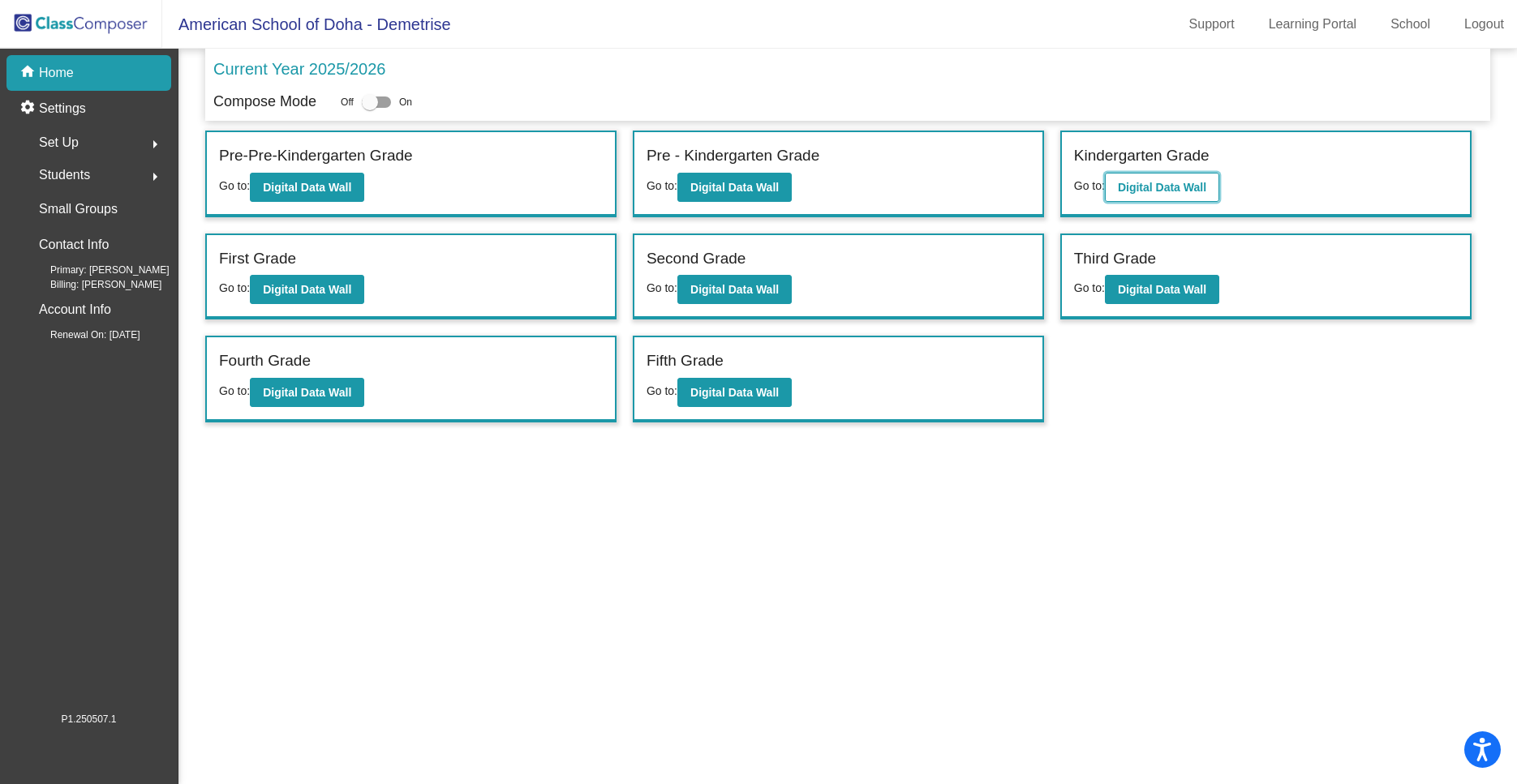
click at [1157, 188] on b "Digital Data Wall" at bounding box center [1162, 187] width 88 height 13
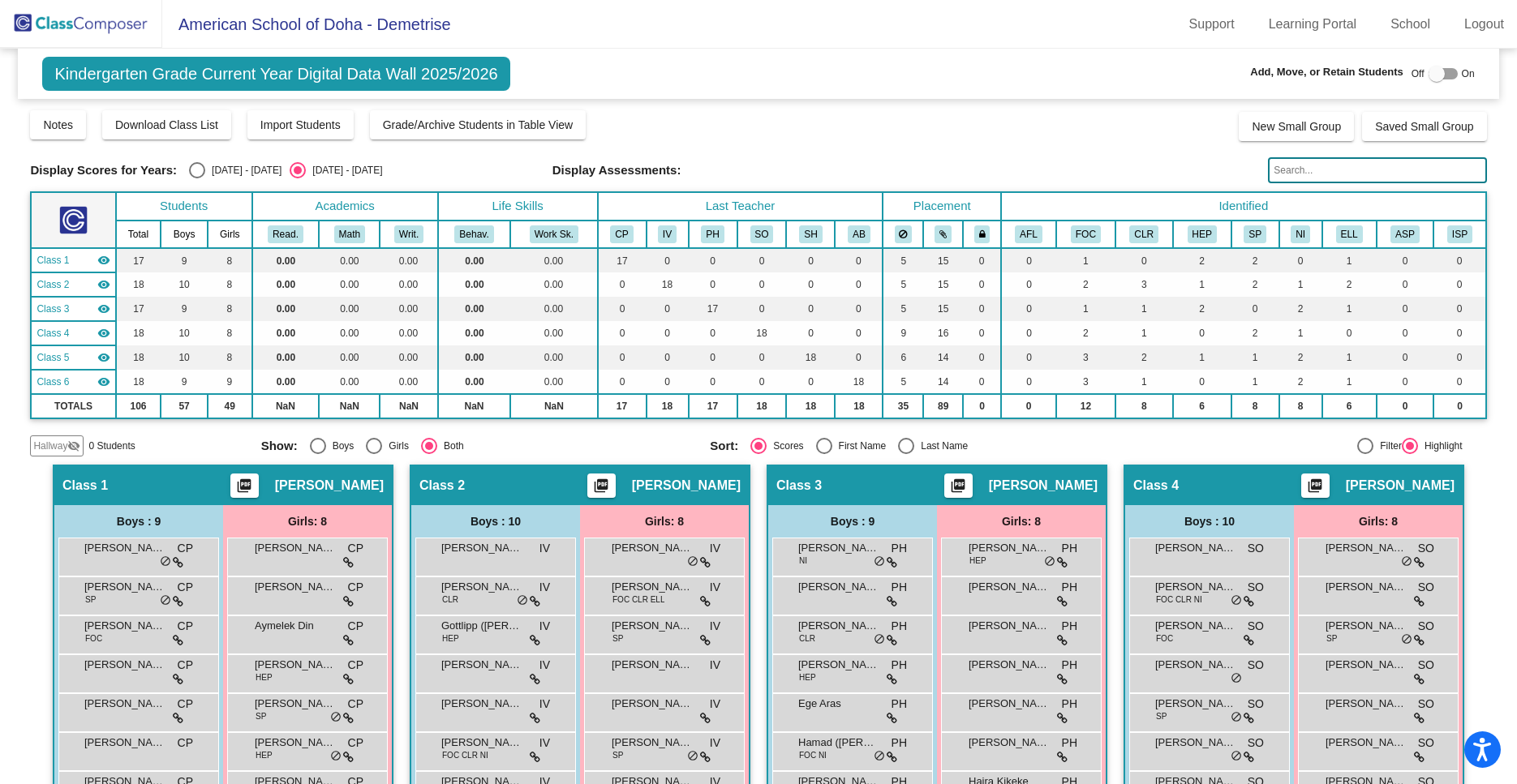
click at [63, 20] on img at bounding box center [81, 23] width 162 height 48
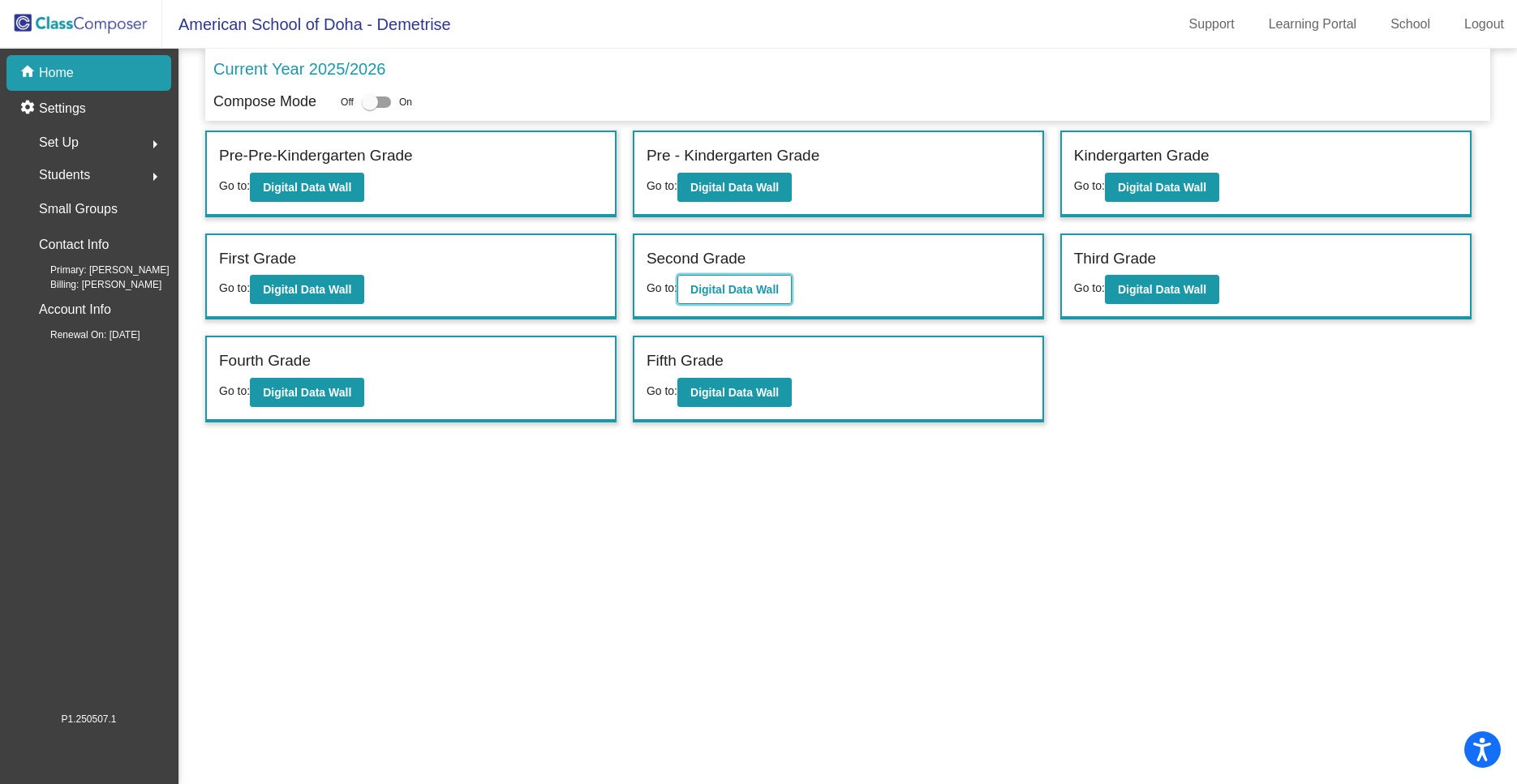
click at [756, 291] on b "Digital Data Wall" at bounding box center [735, 288] width 88 height 13
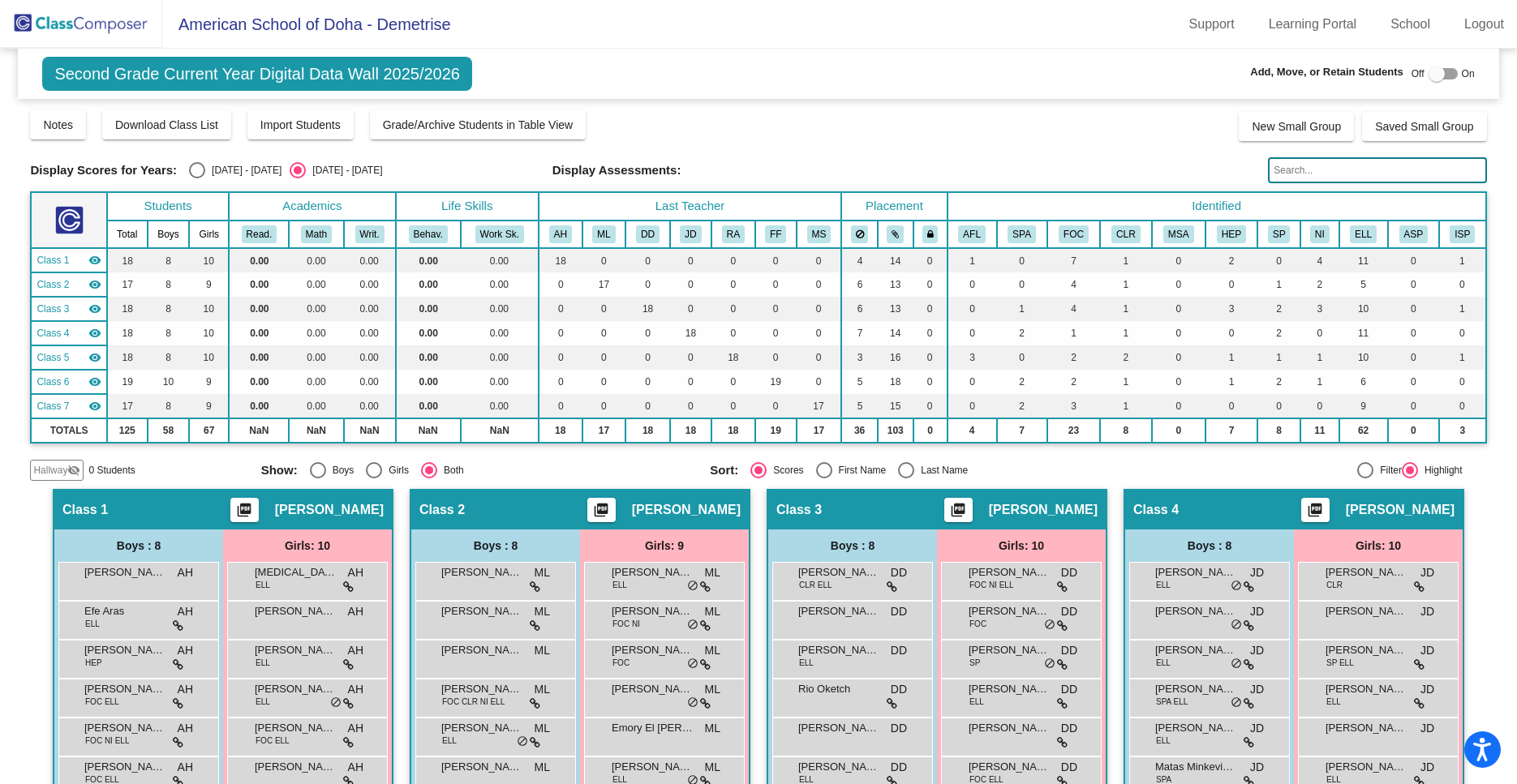
click at [82, 29] on img at bounding box center [81, 23] width 162 height 48
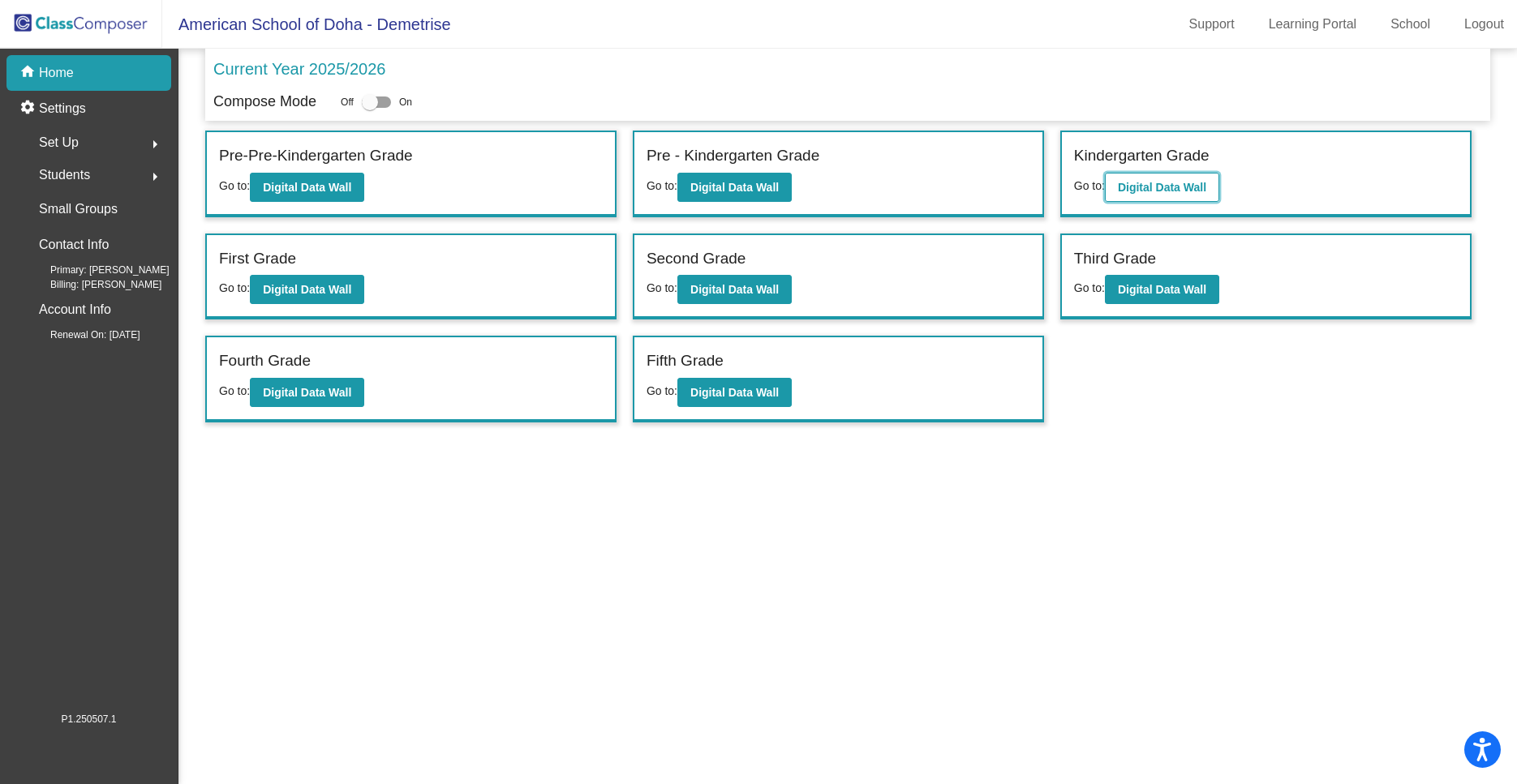
click at [1183, 188] on b "Digital Data Wall" at bounding box center [1162, 187] width 88 height 13
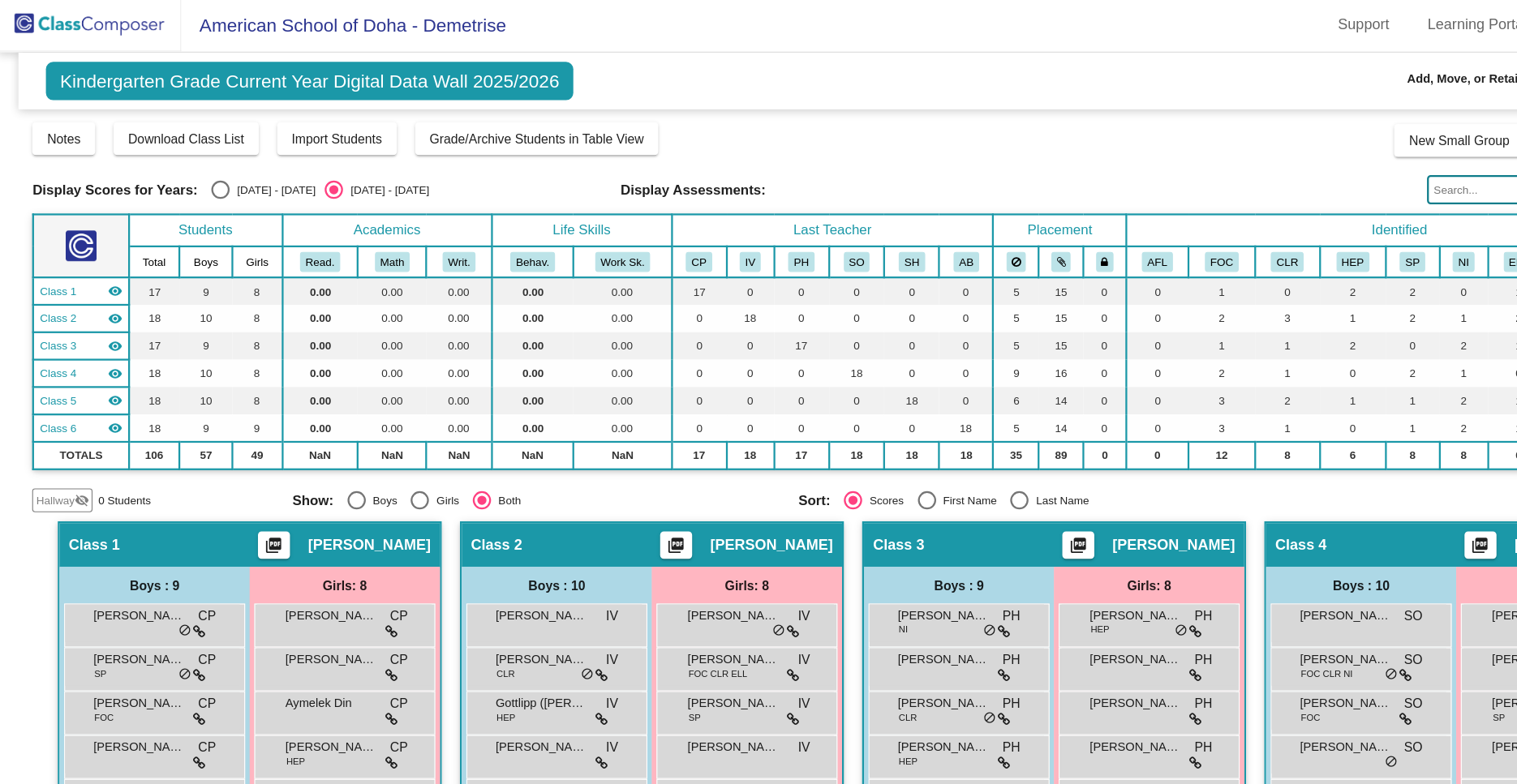
click at [183, 239] on th "Boys" at bounding box center [184, 235] width 47 height 27
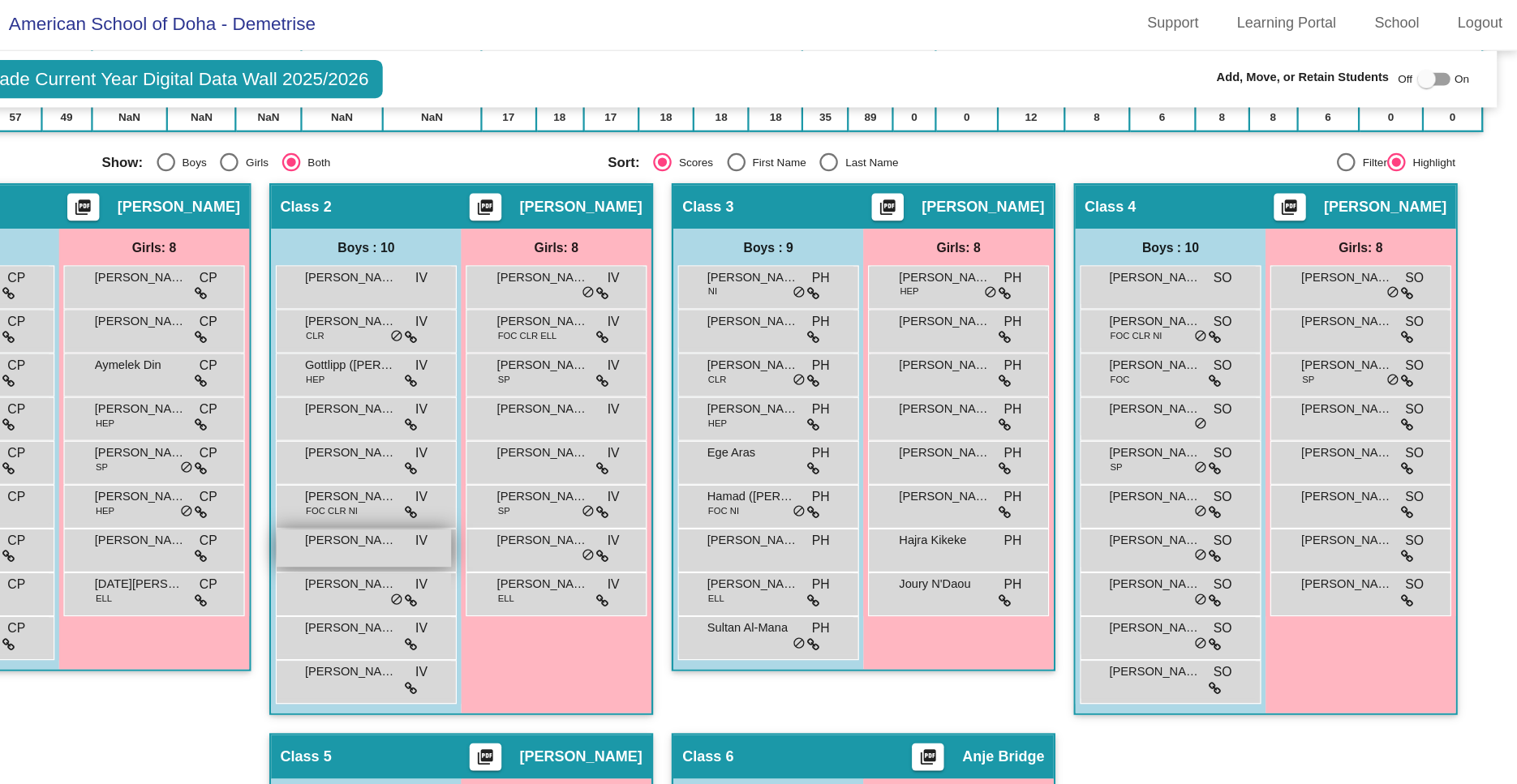
scroll to position [302, 0]
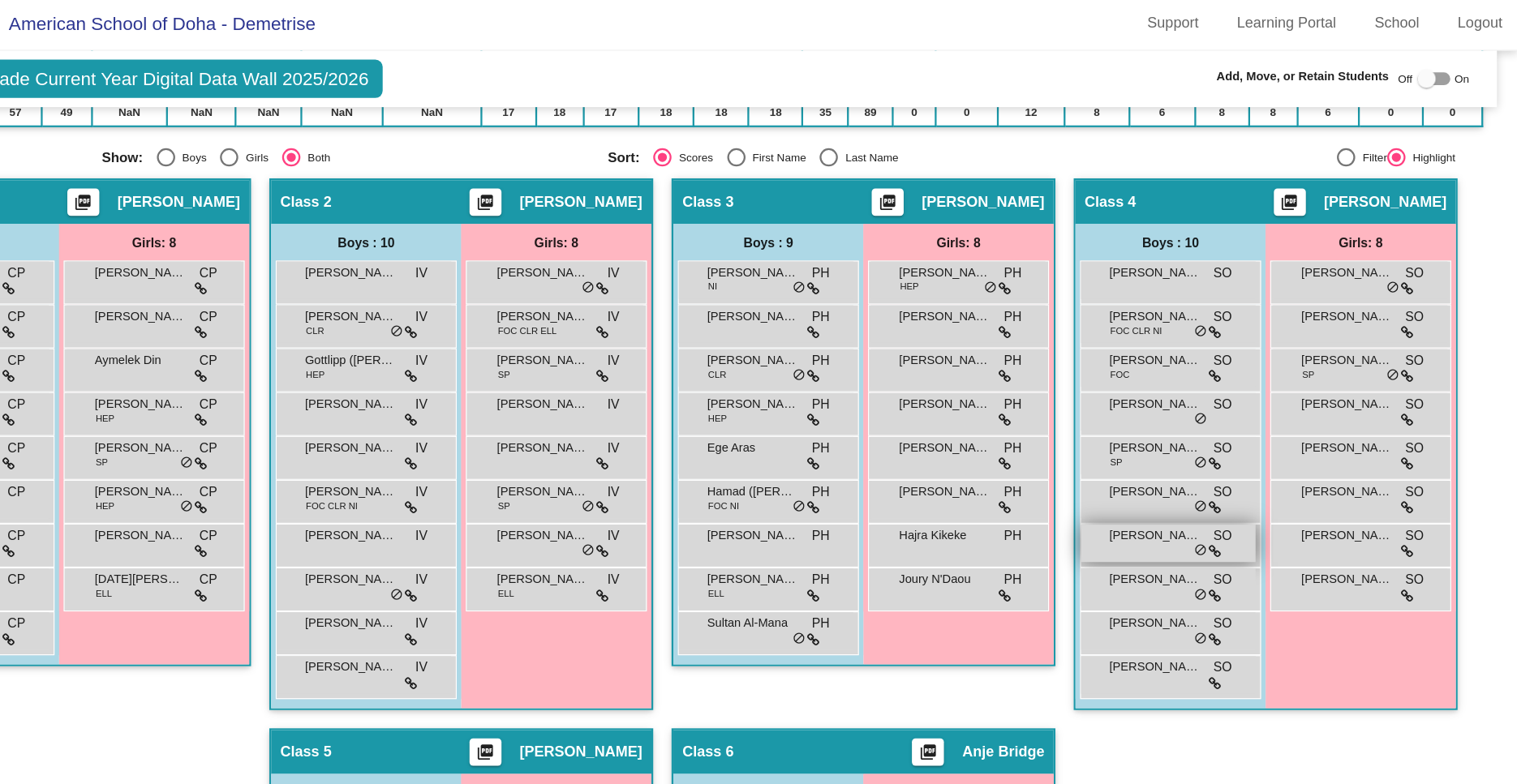
click at [1202, 487] on span "[PERSON_NAME]" at bounding box center [1195, 479] width 81 height 17
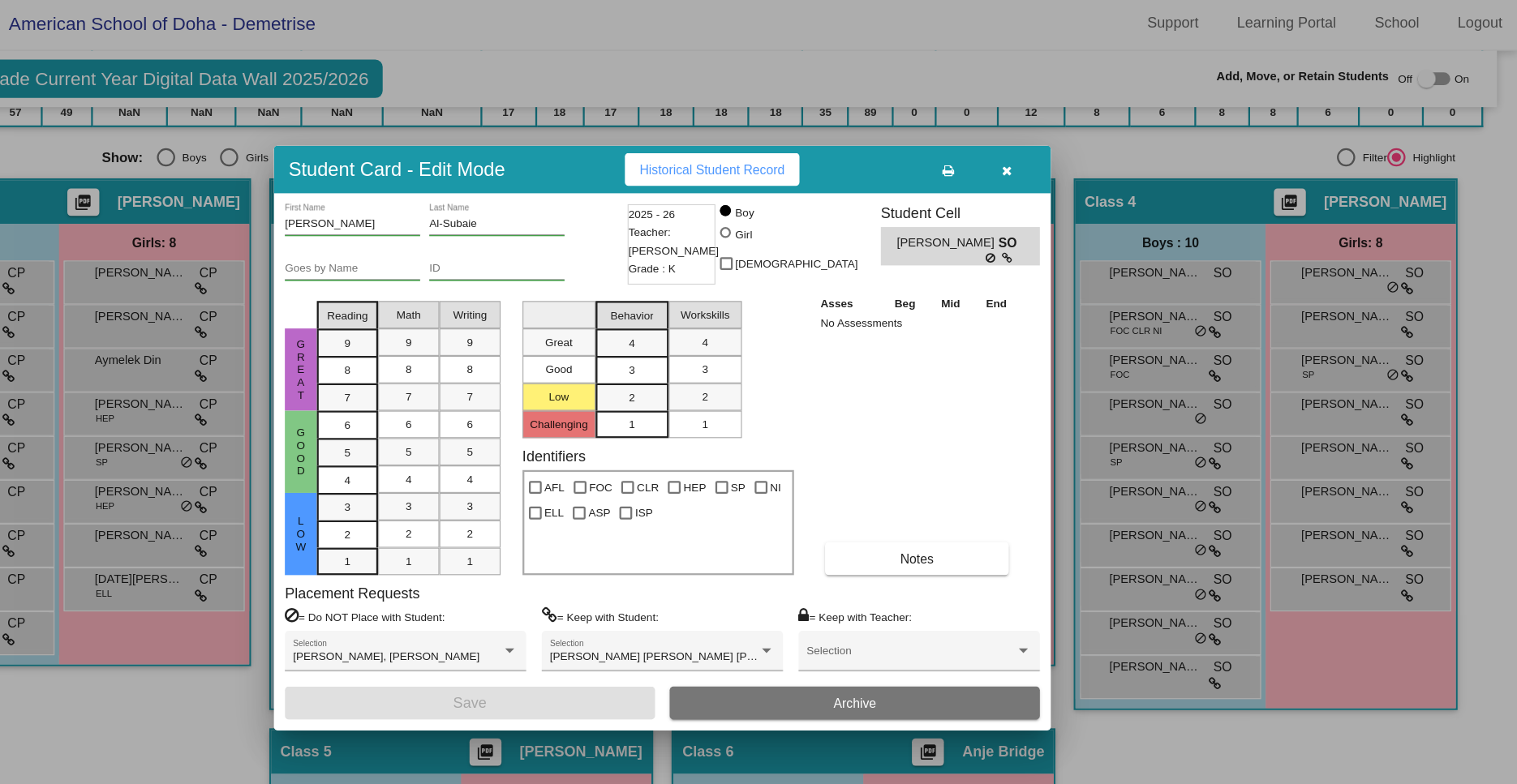
click at [1062, 160] on button "button" at bounding box center [1064, 154] width 52 height 29
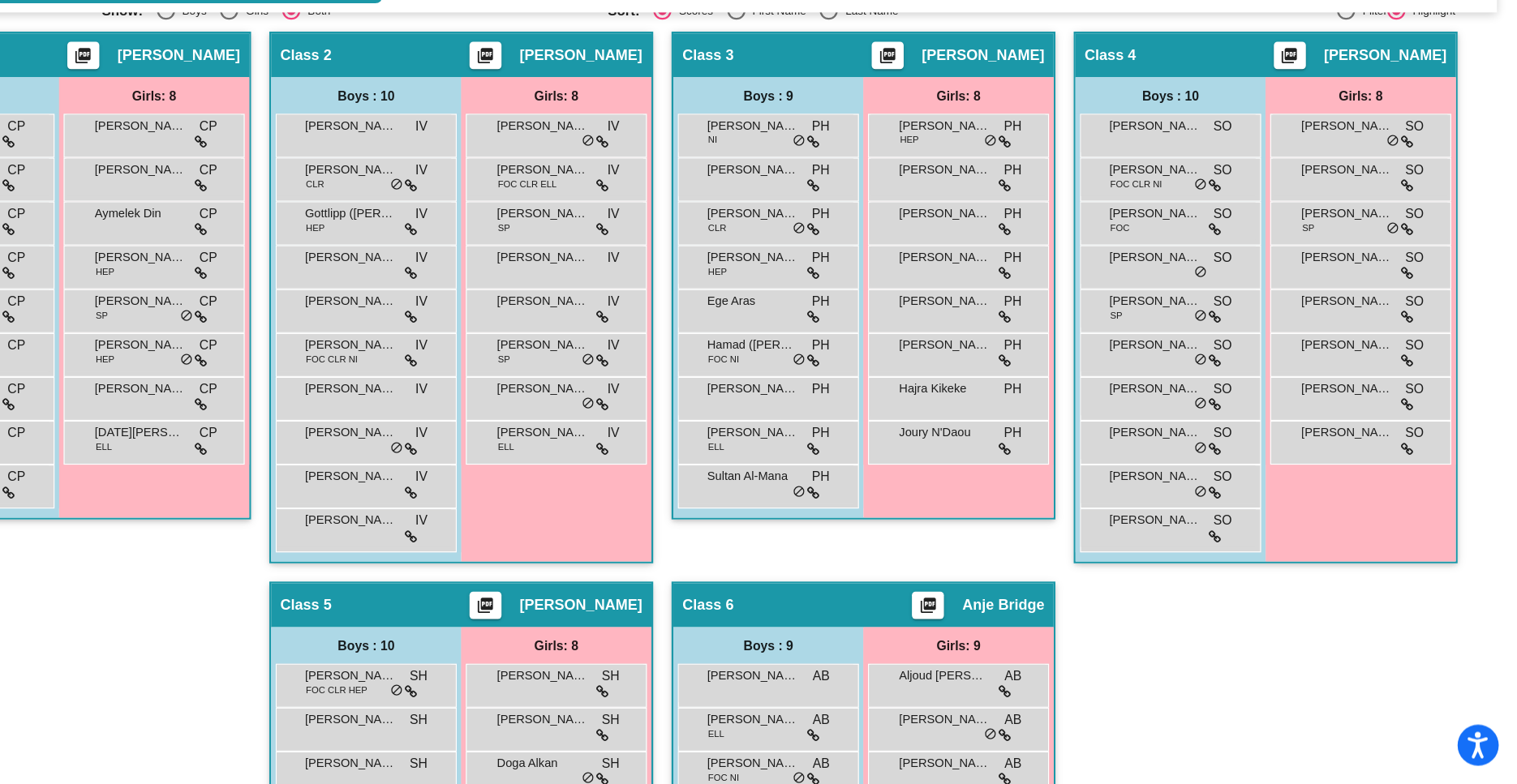
scroll to position [344, 0]
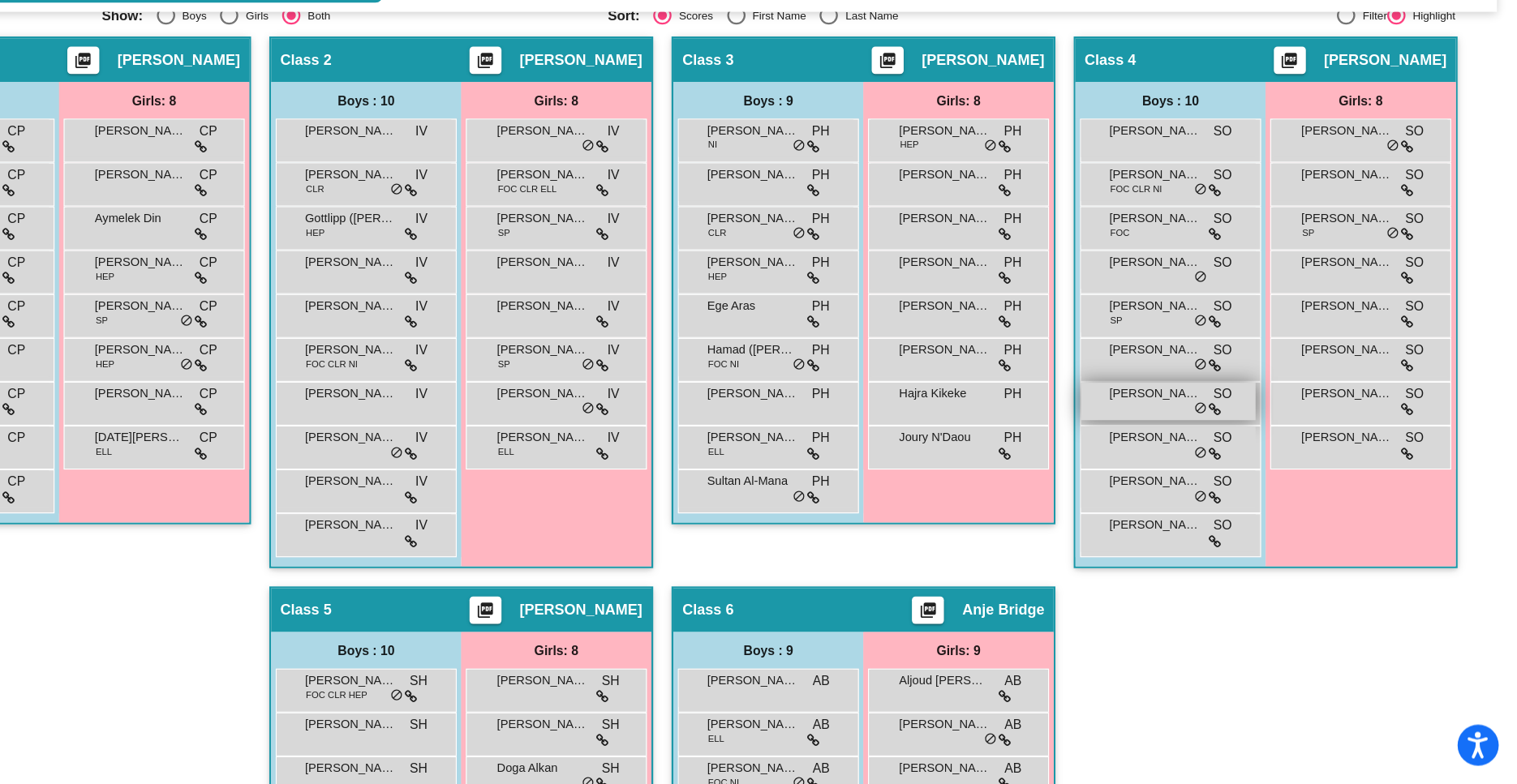
click at [1171, 449] on div "Mohammed Al-Subaie SO lock do_not_disturb_alt" at bounding box center [1207, 445] width 155 height 33
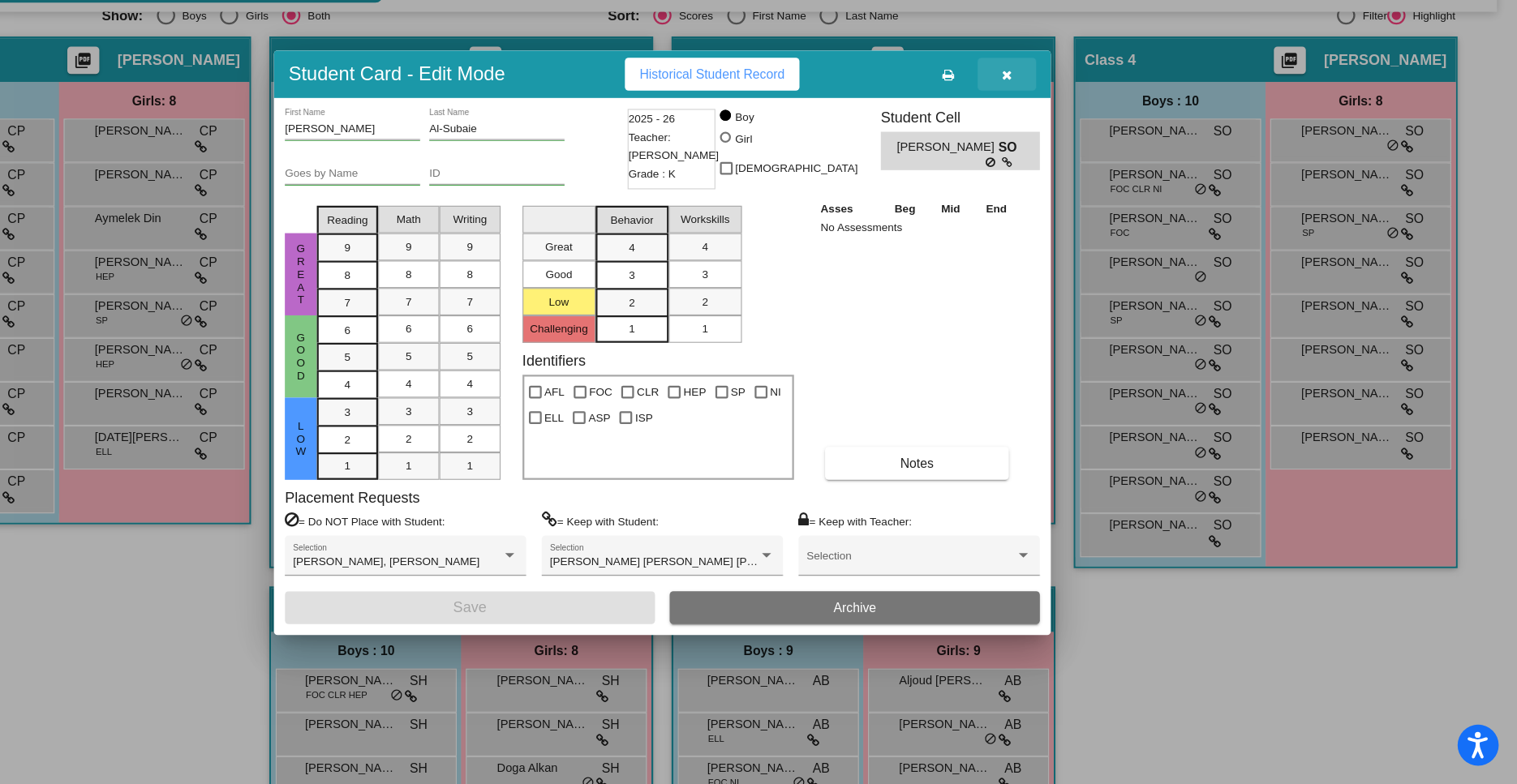
click at [1068, 152] on icon "button" at bounding box center [1064, 155] width 9 height 12
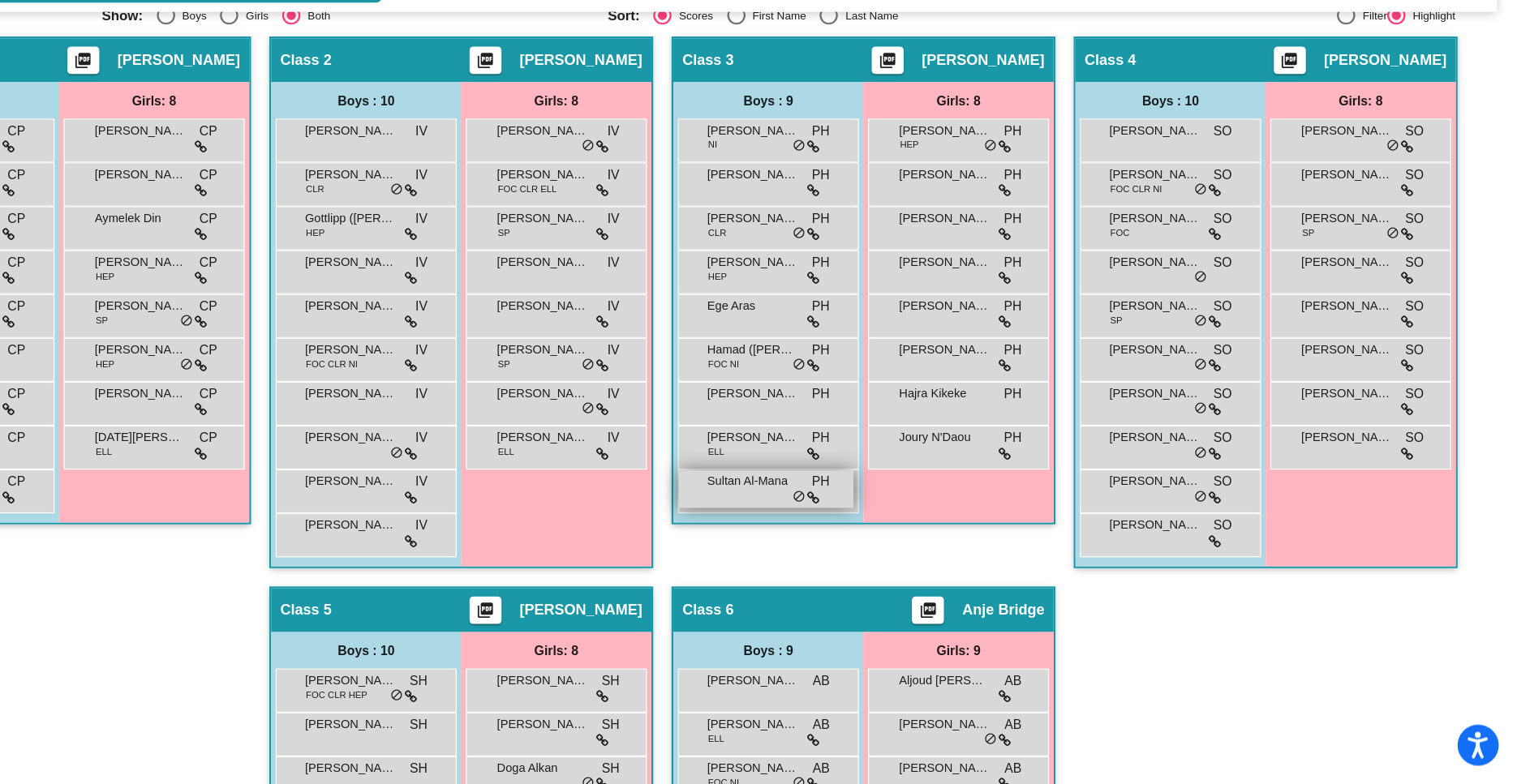
scroll to position [0, 0]
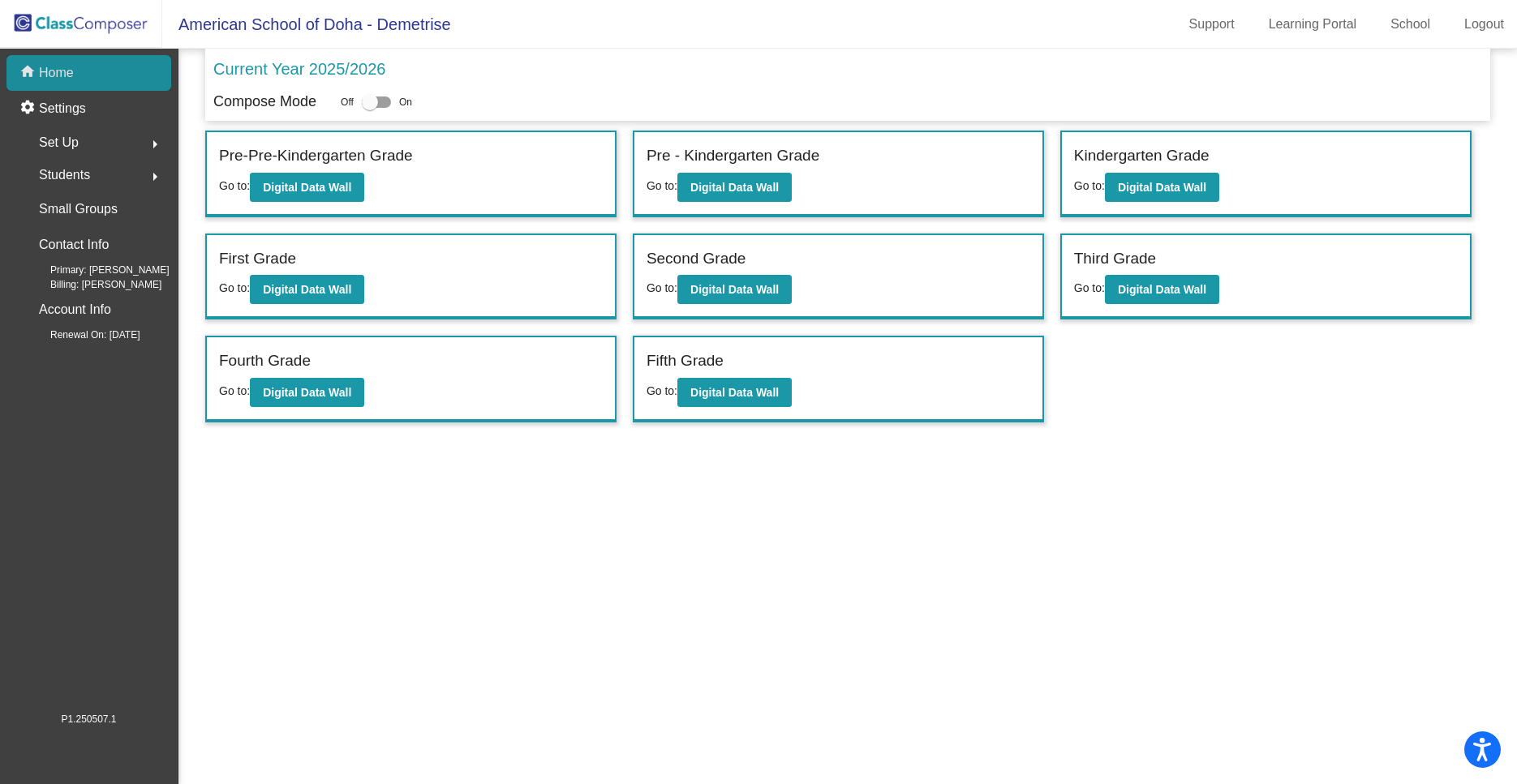
click at [53, 70] on p "Home" at bounding box center [57, 73] width 35 height 20
click at [1164, 194] on b "Digital Data Wall" at bounding box center [1162, 187] width 88 height 13
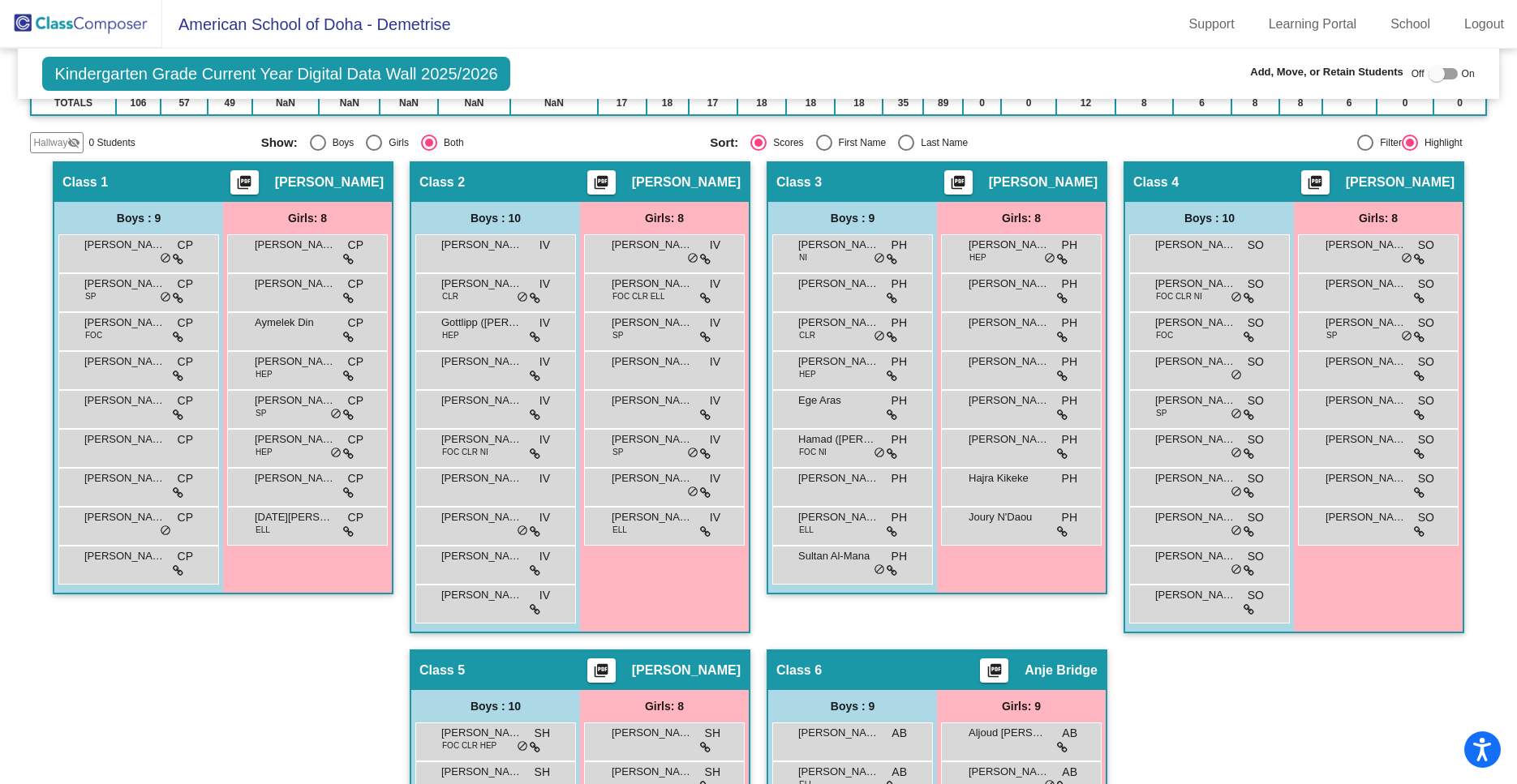
scroll to position [309, 0]
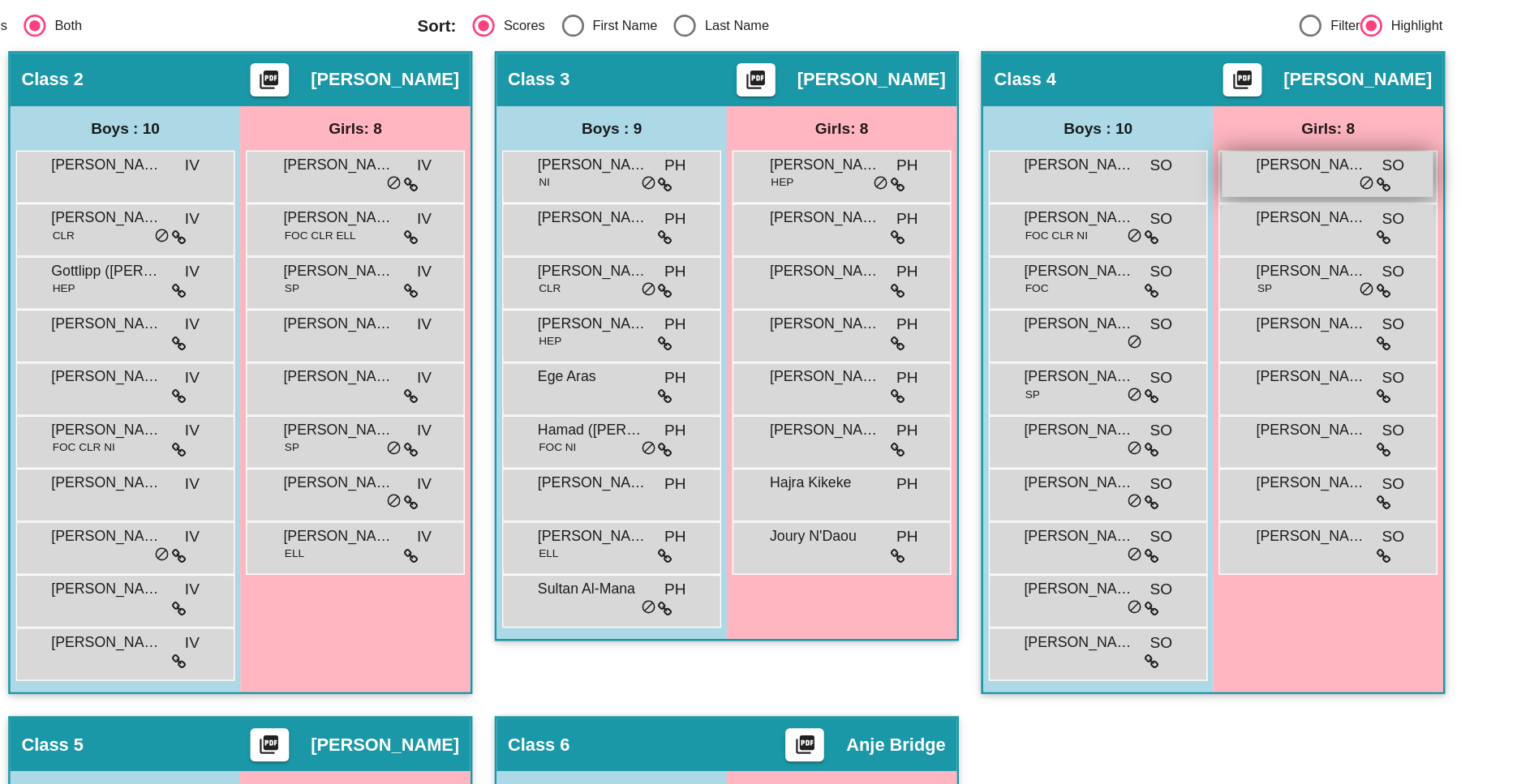
click at [1358, 254] on div "[PERSON_NAME]-Thani SO lock do_not_disturb_alt" at bounding box center [1377, 246] width 155 height 33
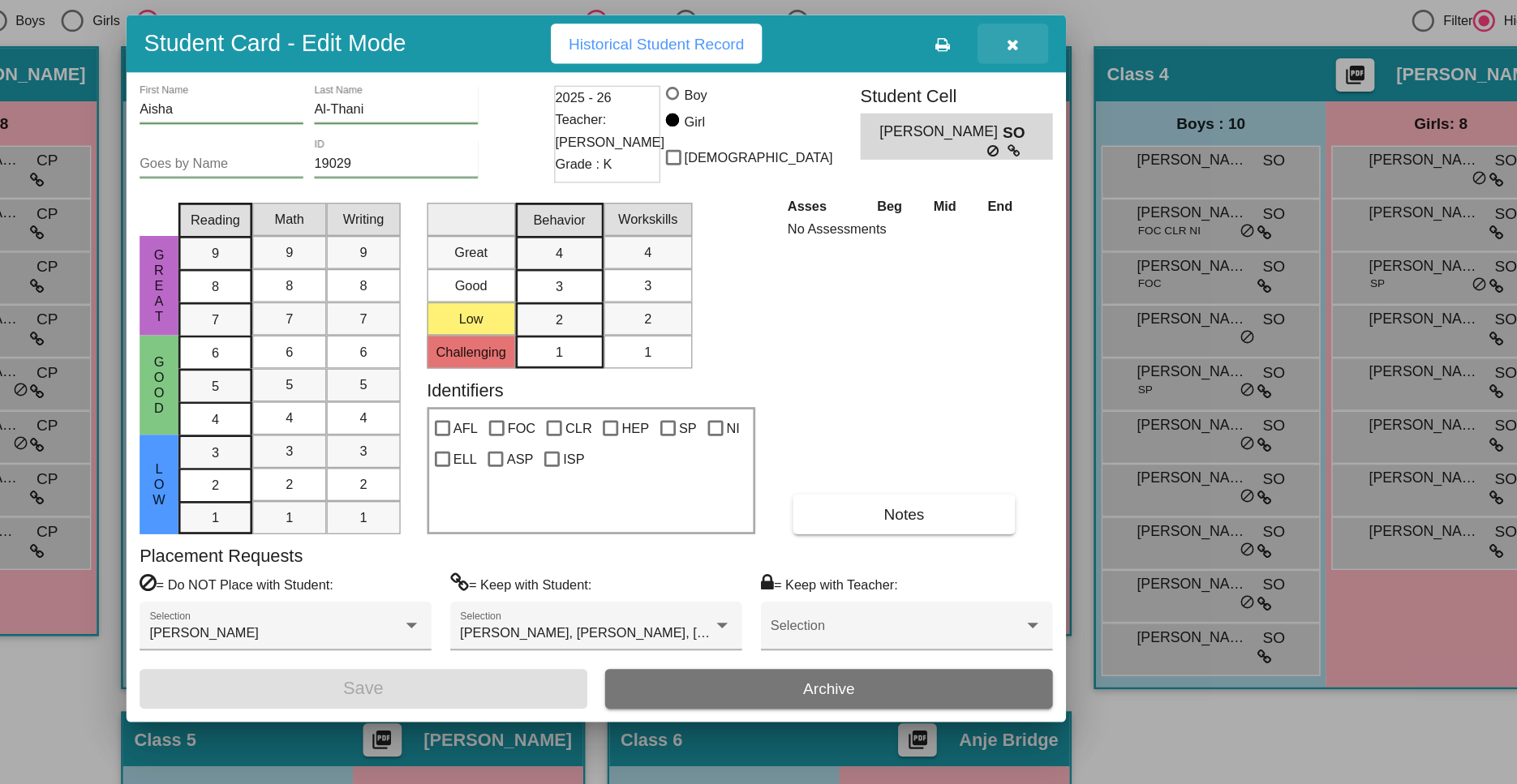
click at [1056, 159] on button "button" at bounding box center [1064, 154] width 52 height 29
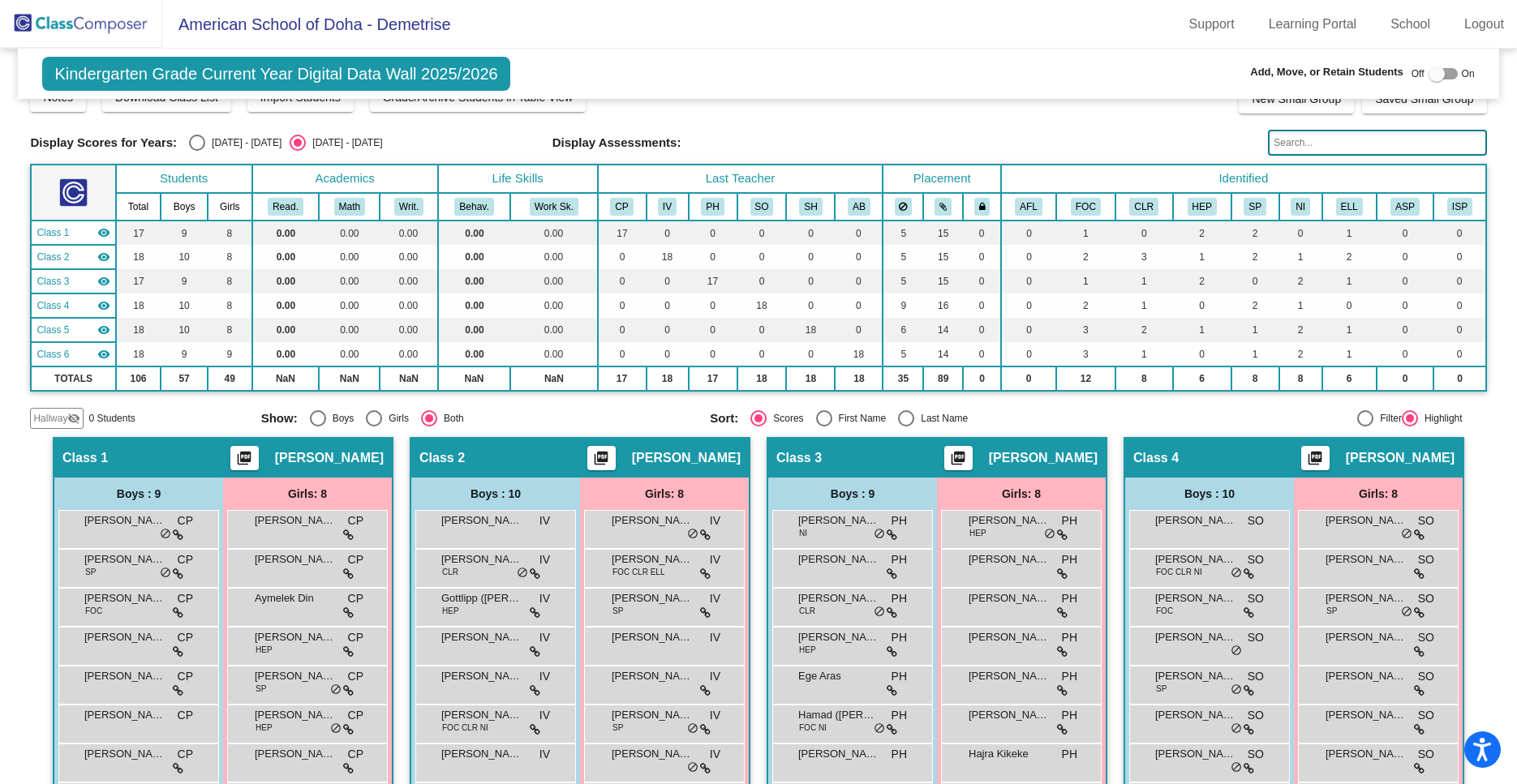
scroll to position [0, 0]
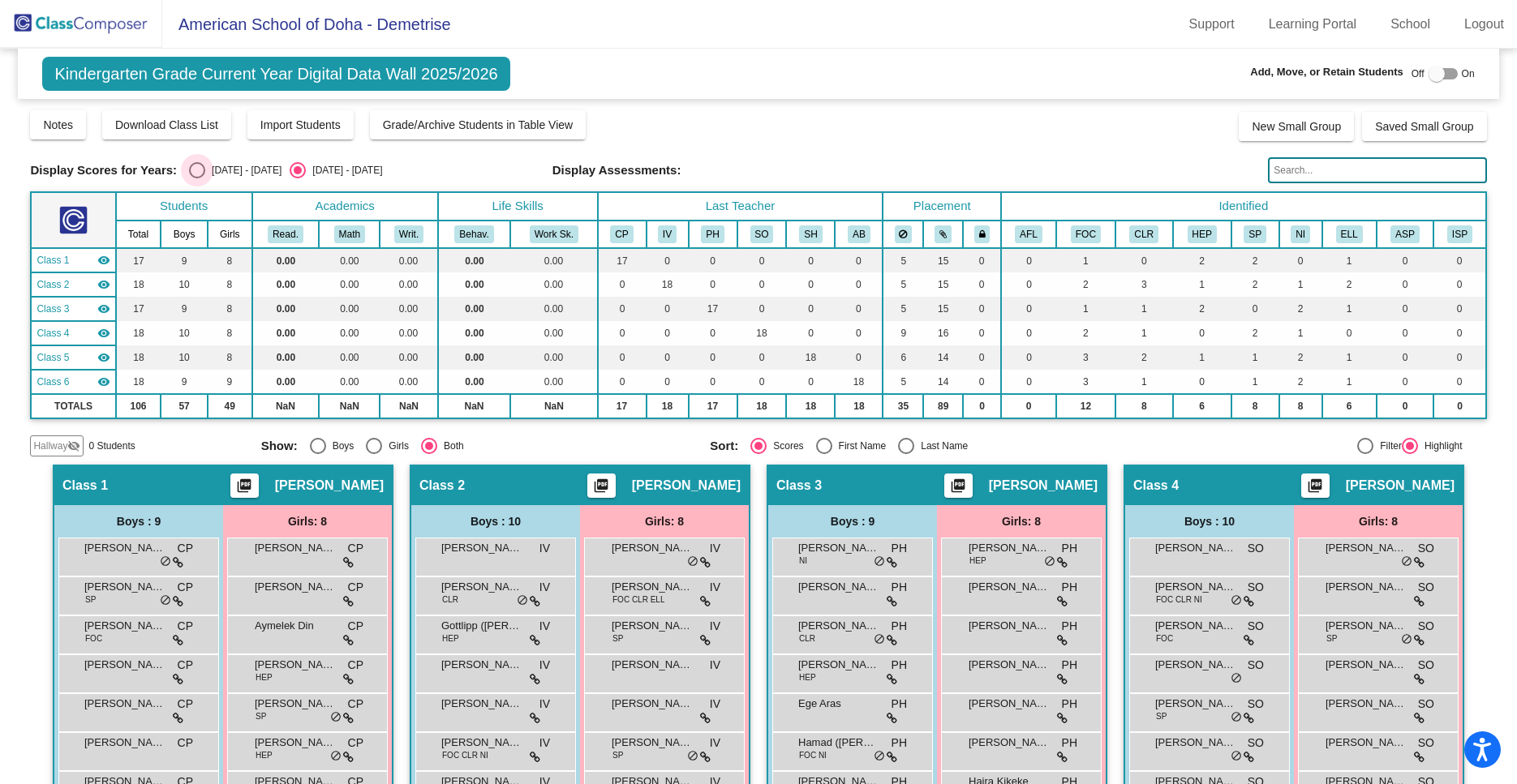
click at [196, 173] on div "Select an option" at bounding box center [197, 170] width 17 height 17
click at [197, 178] on input "[DATE] - [DATE]" at bounding box center [197, 178] width 1 height 1
radio input "true"
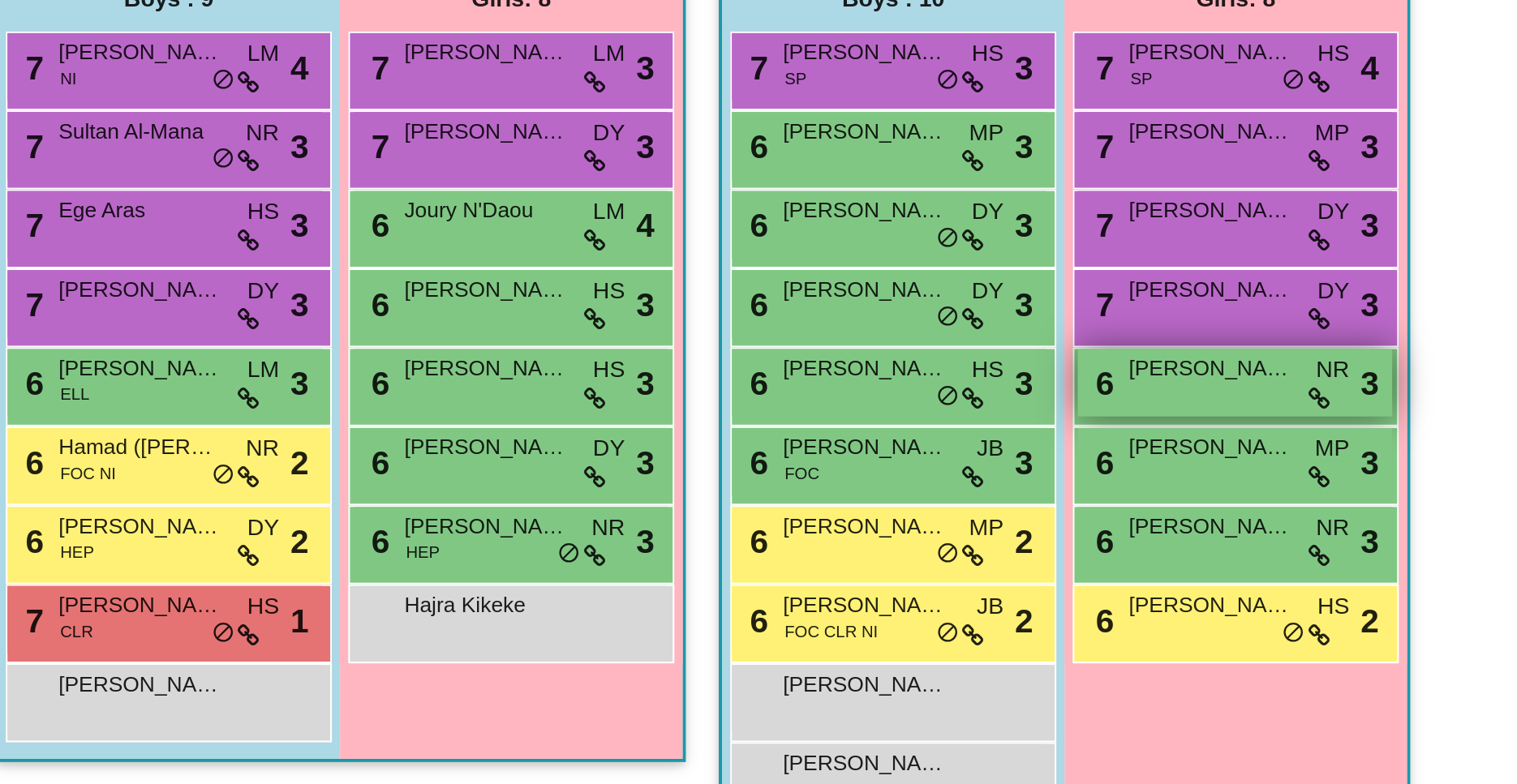
scroll to position [336, 0]
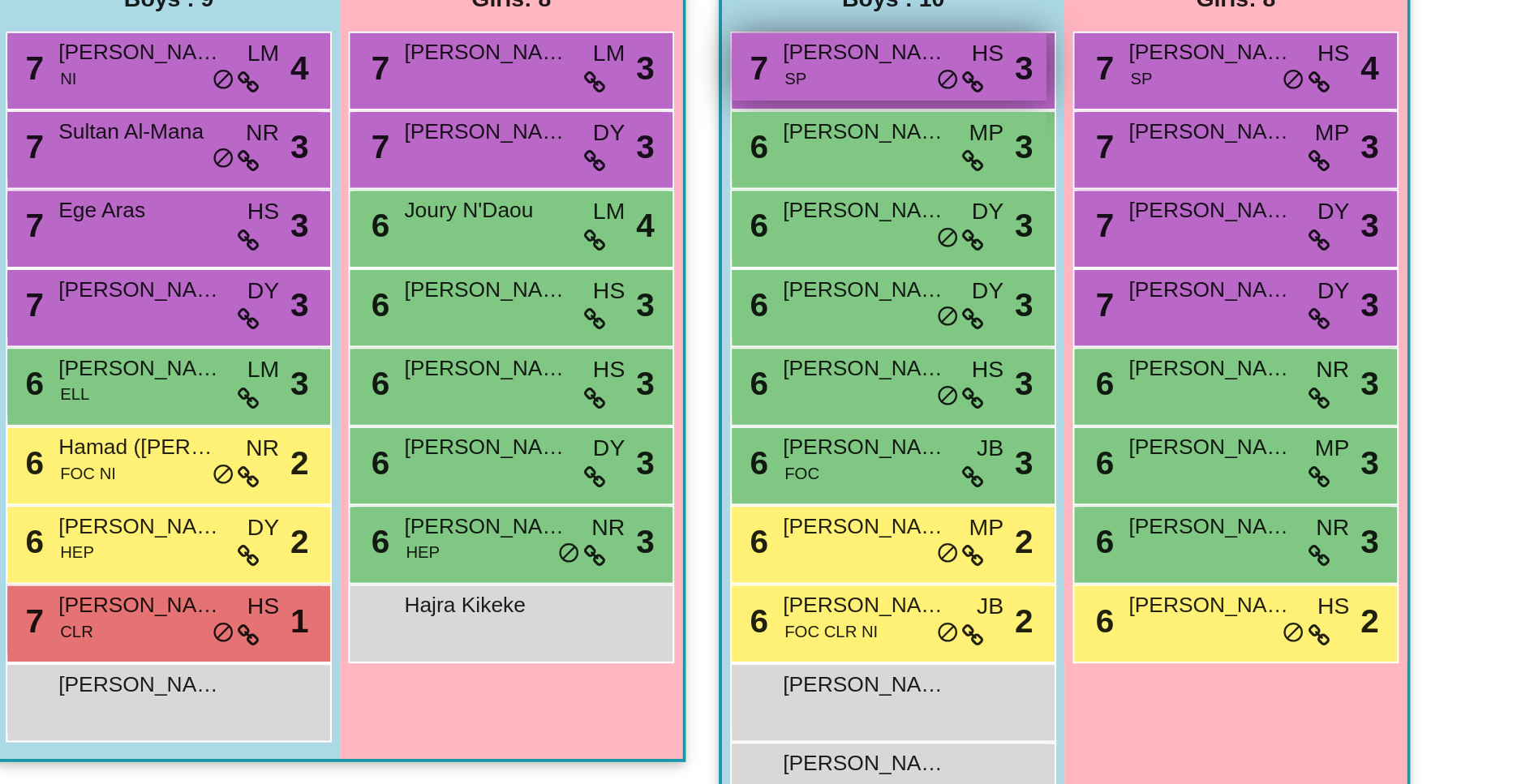
click at [1223, 227] on div "7 [PERSON_NAME] SP HS lock do_not_disturb_alt 3" at bounding box center [1207, 215] width 155 height 33
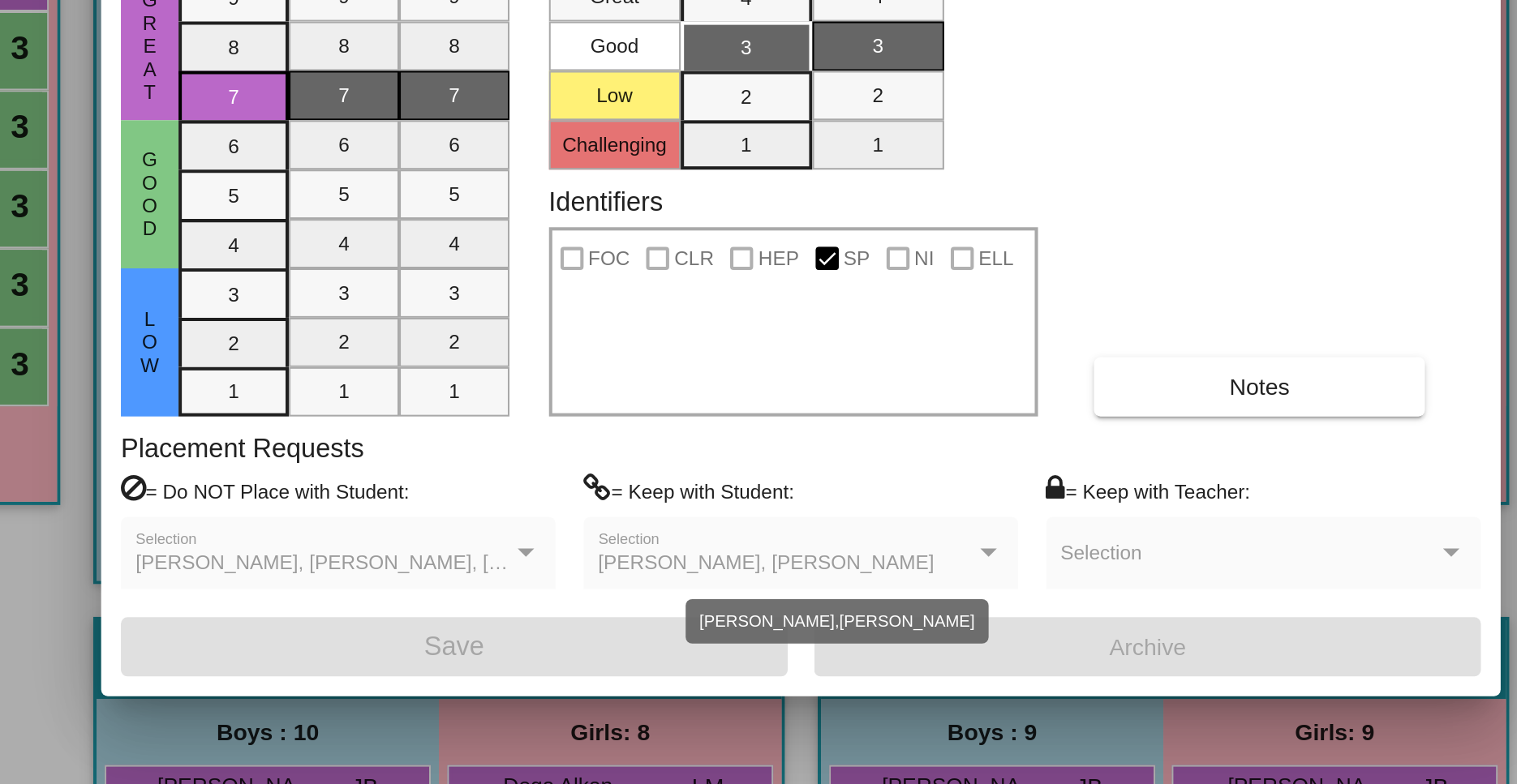
click at [849, 582] on div at bounding box center [851, 581] width 8 height 4
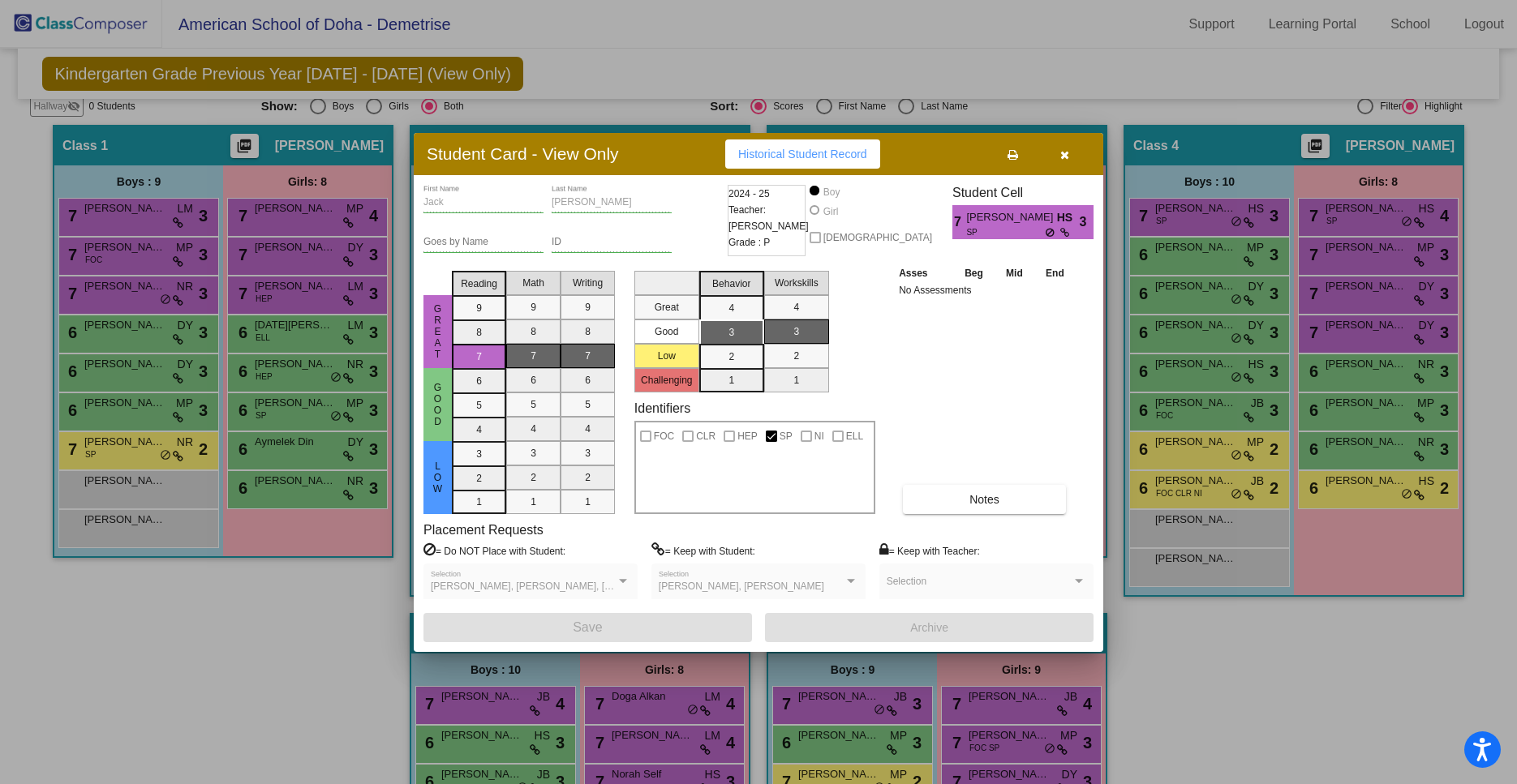
click at [1054, 146] on button "button" at bounding box center [1064, 154] width 52 height 29
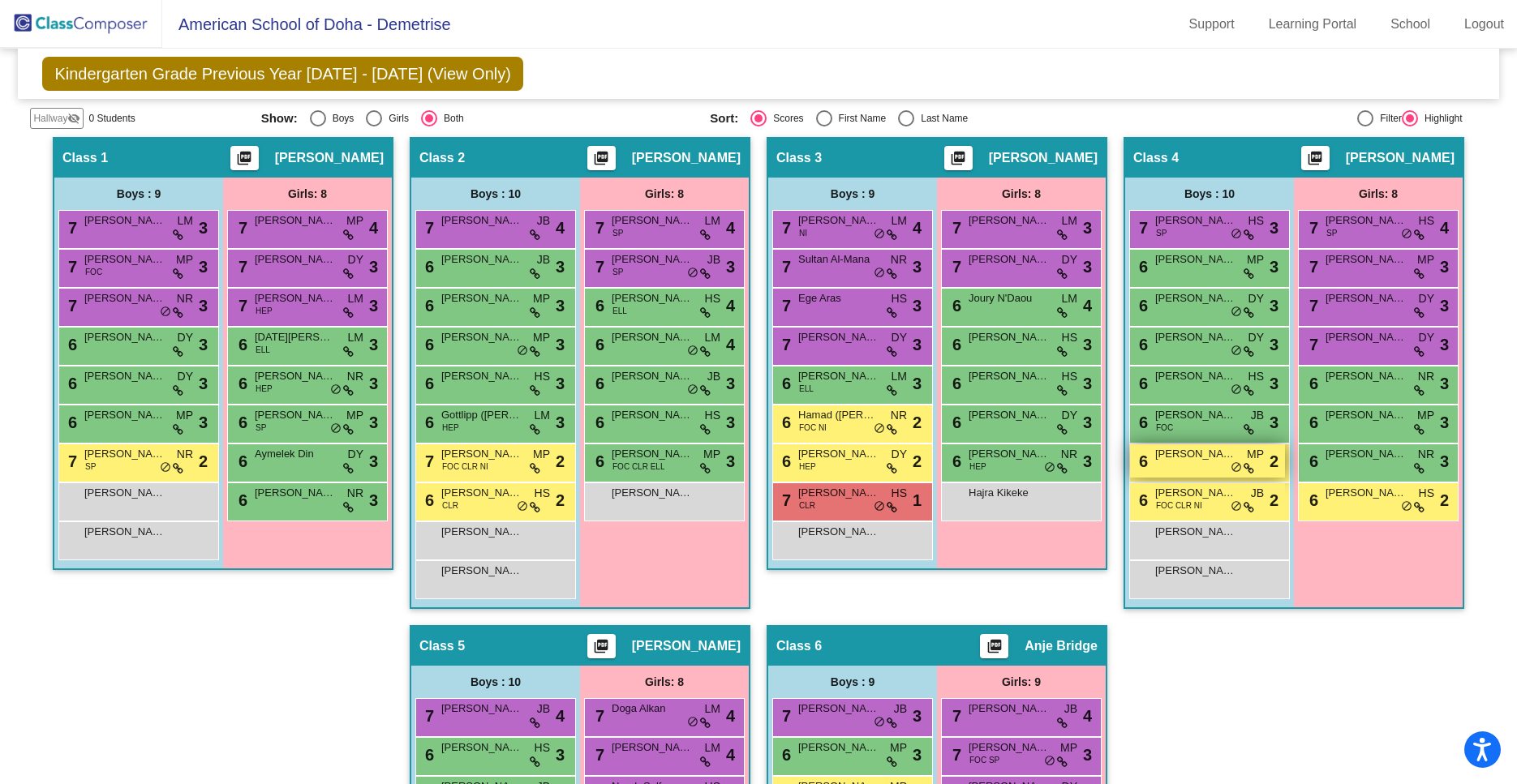
scroll to position [333, 0]
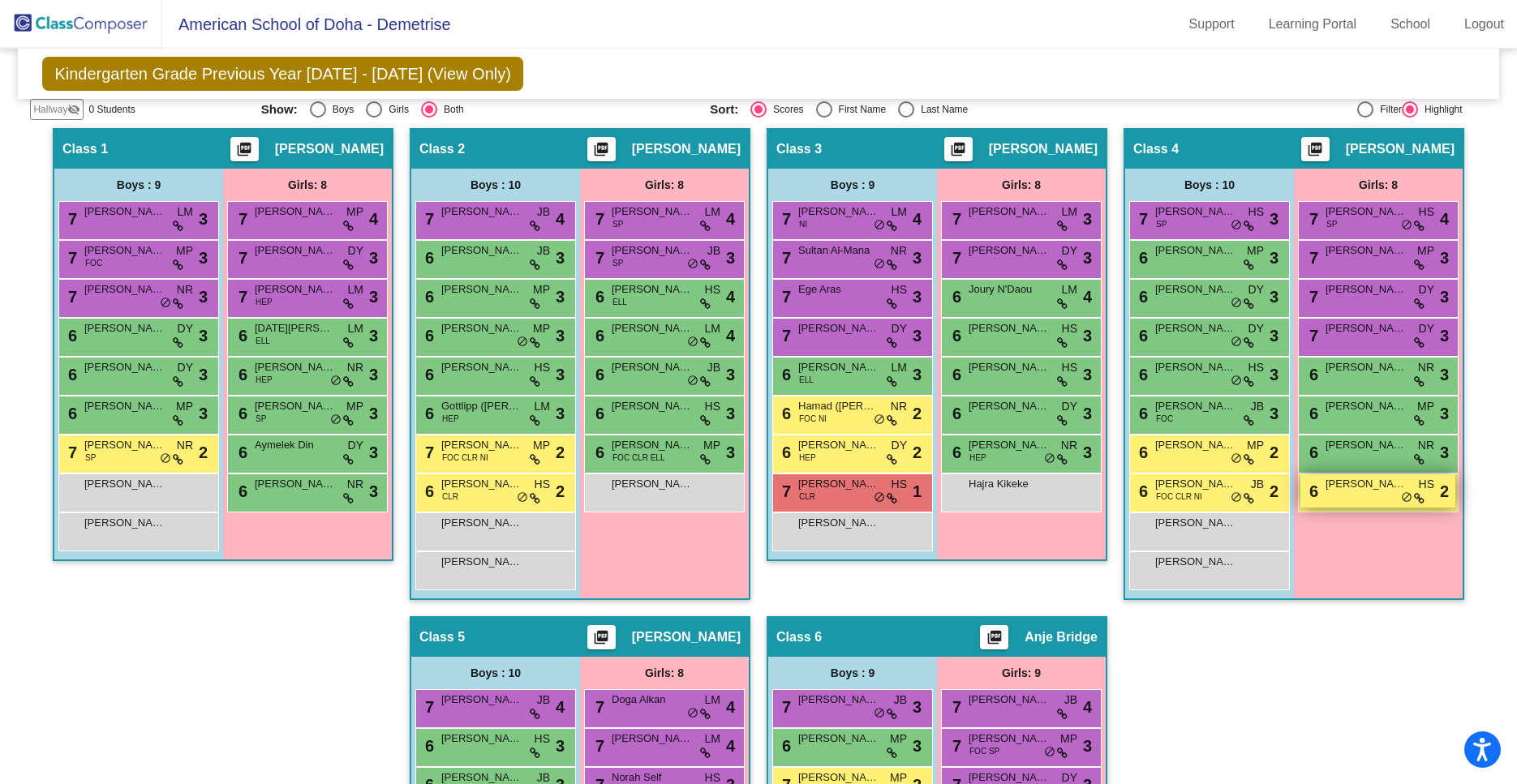
click at [1347, 501] on div "6 [PERSON_NAME]-Thani HS lock do_not_disturb_alt 2" at bounding box center [1377, 491] width 155 height 33
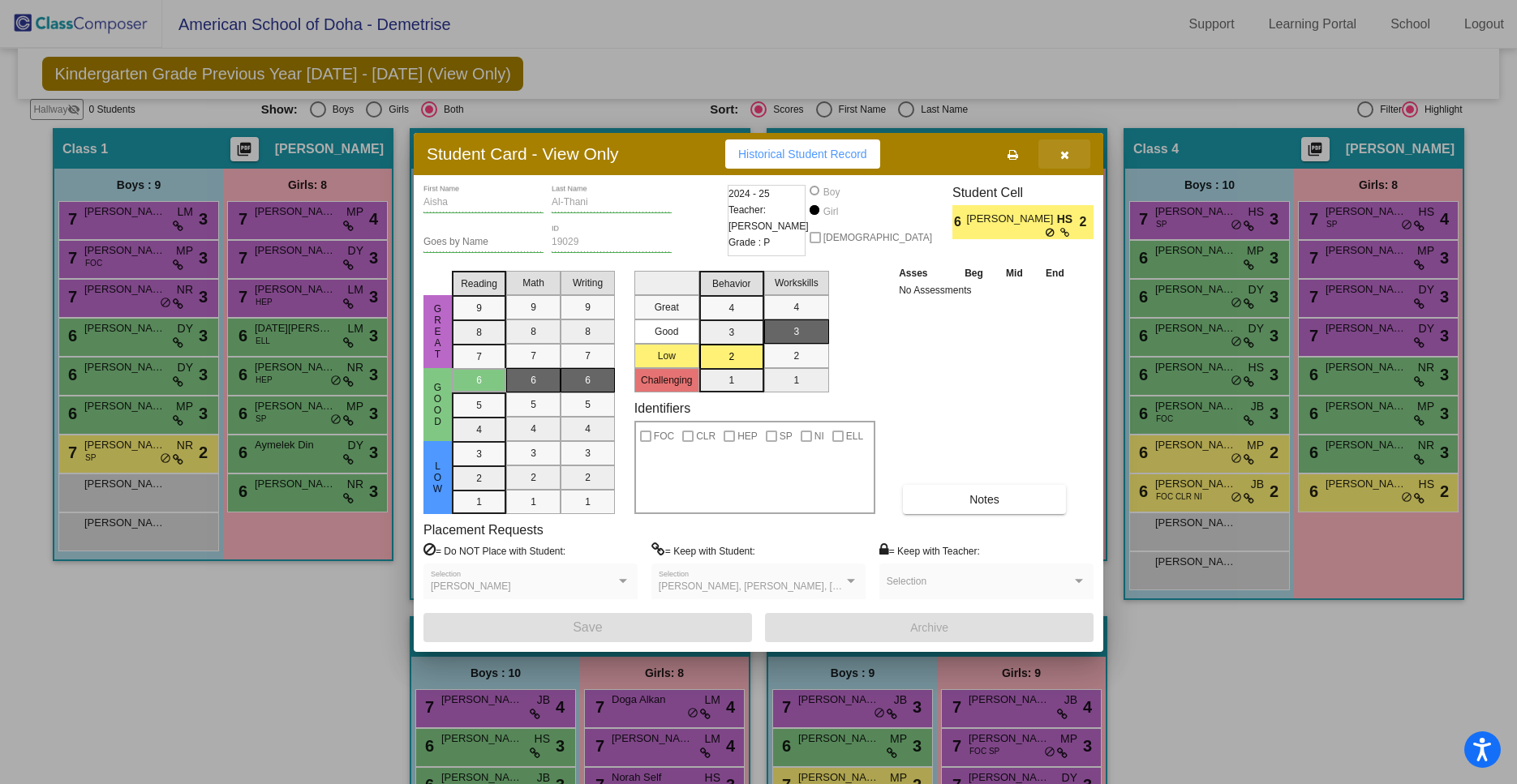
click at [1063, 159] on icon "button" at bounding box center [1064, 155] width 9 height 12
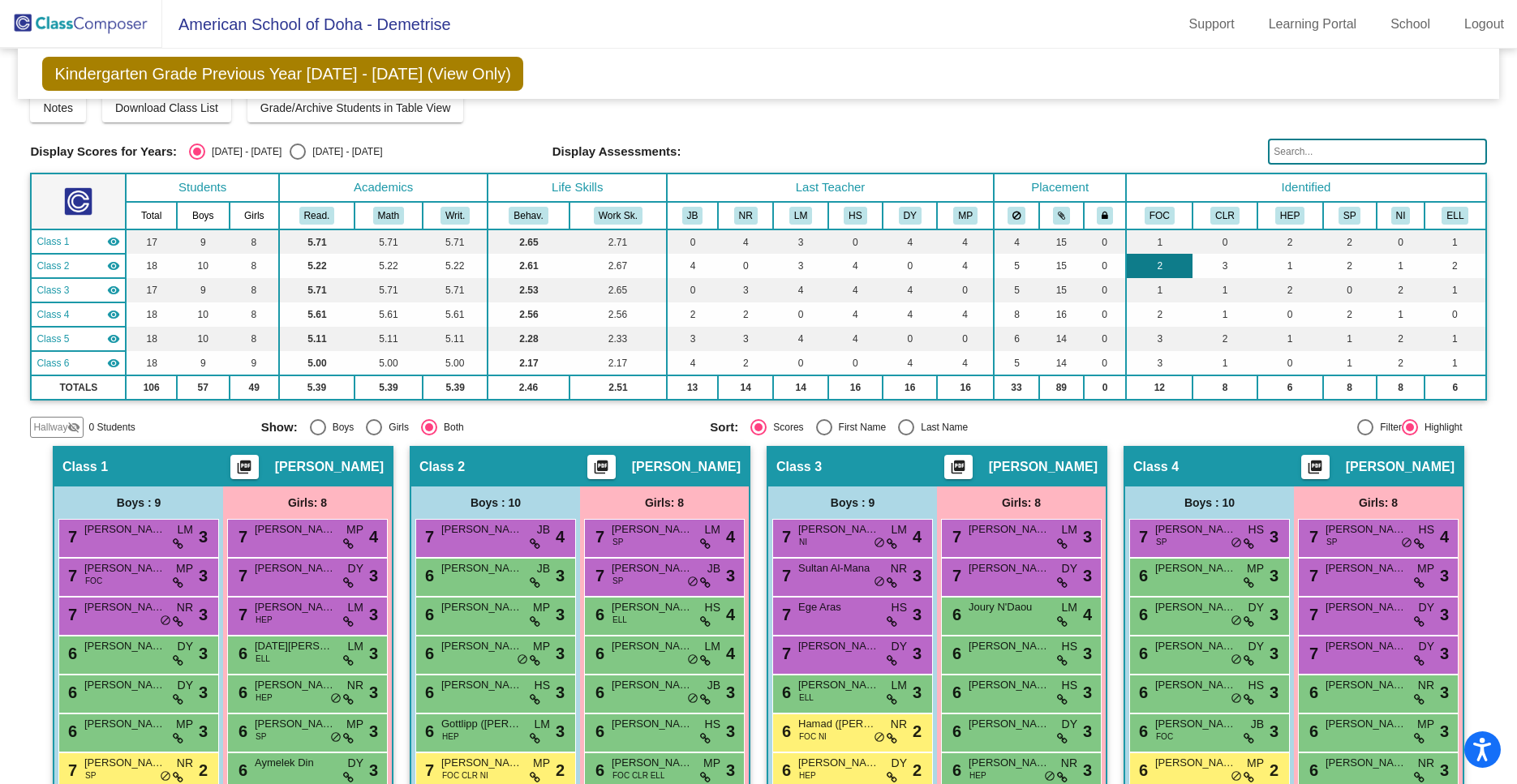
scroll to position [0, 0]
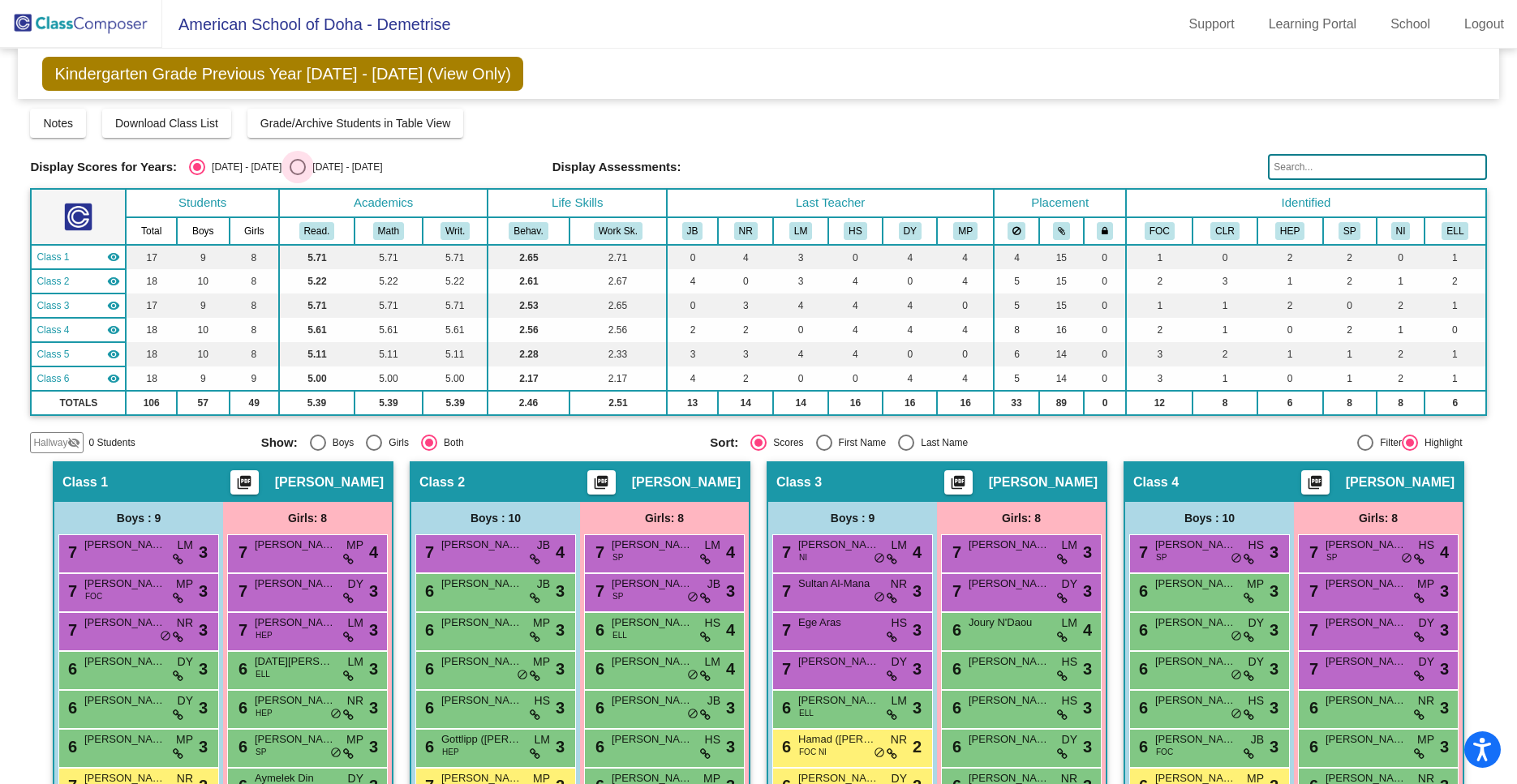
click at [290, 172] on div "Select an option" at bounding box center [297, 167] width 17 height 17
click at [297, 175] on input "[DATE] - [DATE]" at bounding box center [297, 175] width 1 height 1
radio input "true"
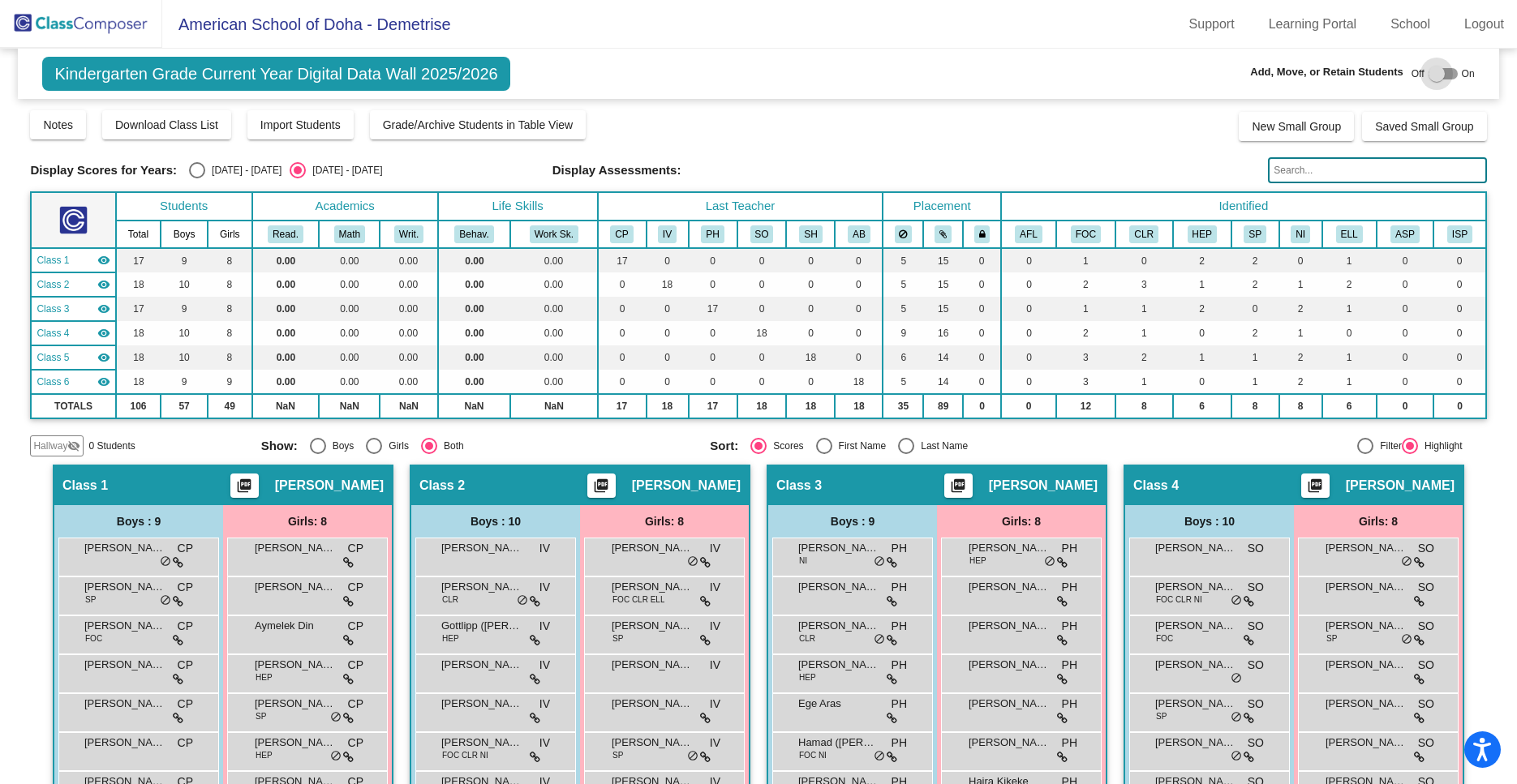
click at [1454, 71] on div at bounding box center [1443, 74] width 29 height 12
checkbox input "true"
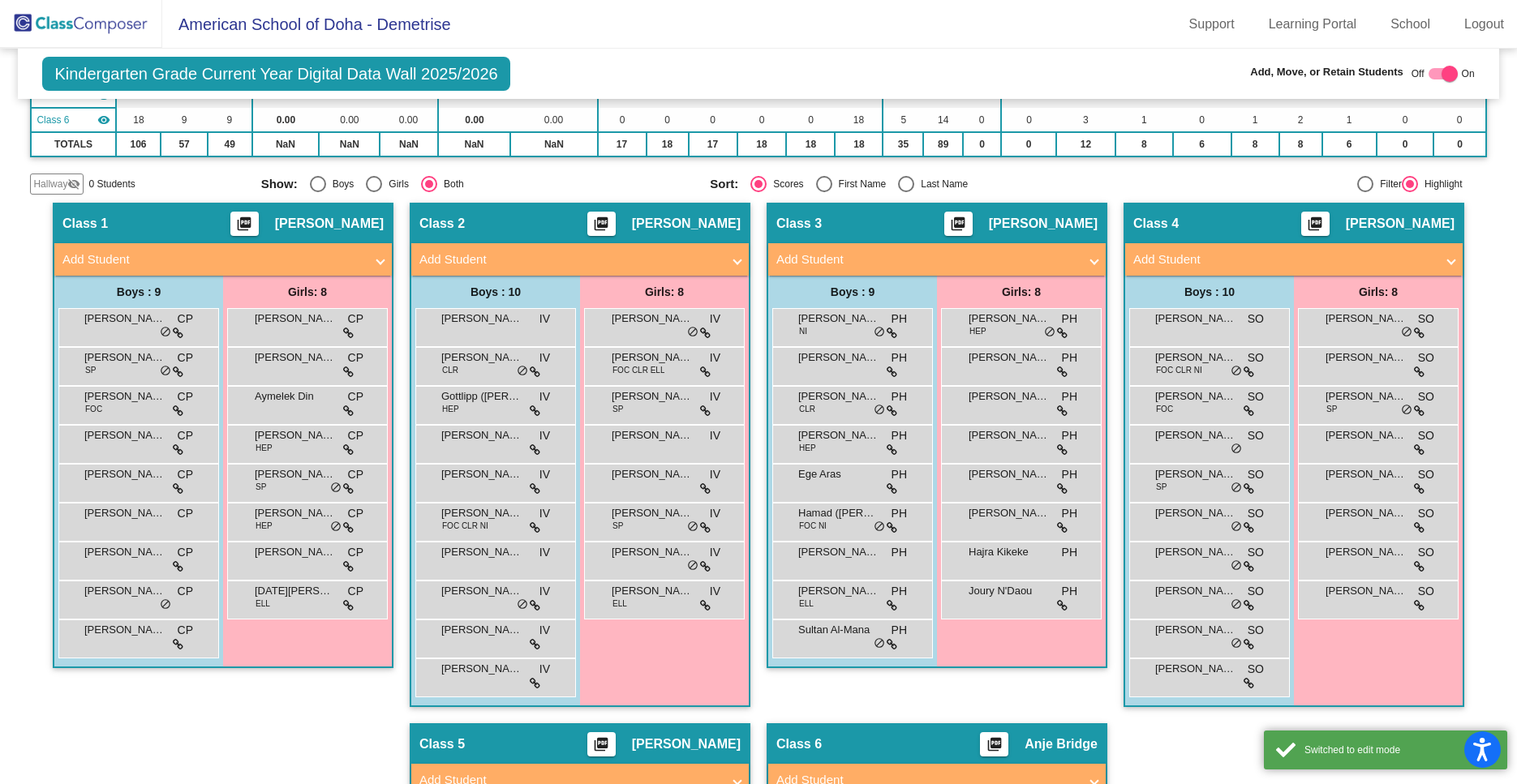
scroll to position [283, 0]
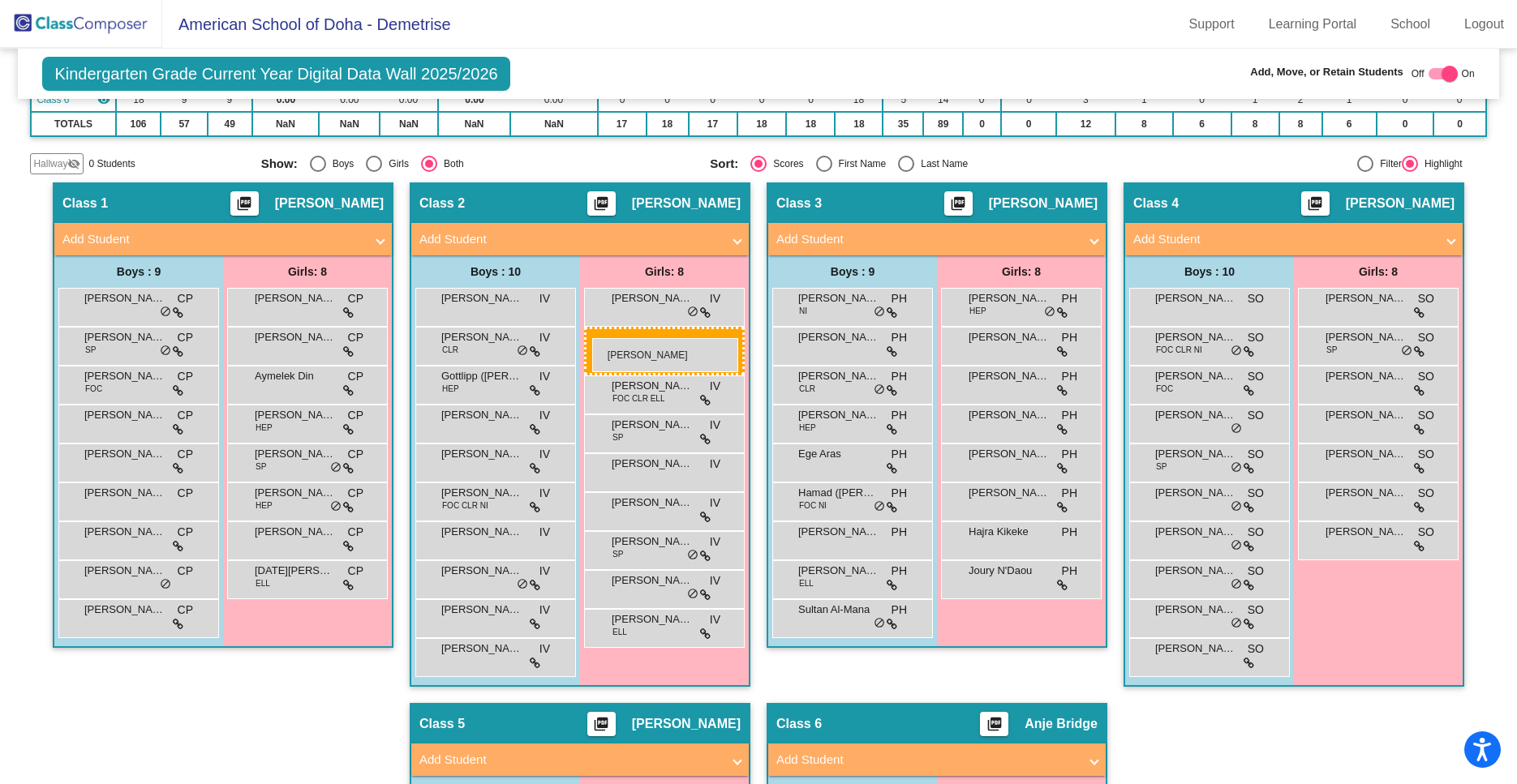
drag, startPoint x: 1395, startPoint y: 306, endPoint x: 591, endPoint y: 337, distance: 804.6
click at [591, 337] on body "Accessibility Screen-Reader Guide, Feedback, and Issue Reporting | New window A…" at bounding box center [758, 392] width 1517 height 784
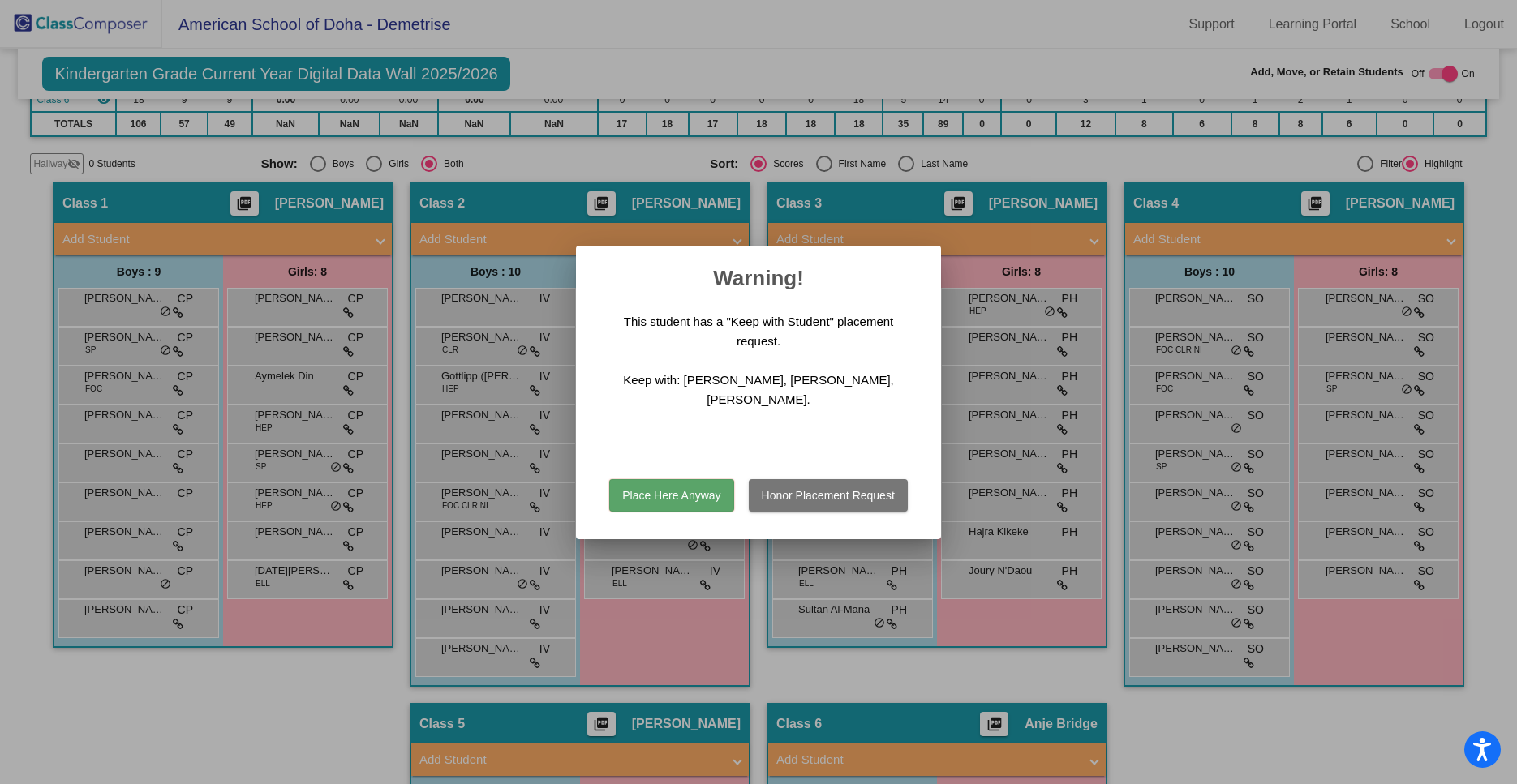
click at [699, 479] on button "Place Here Anyway" at bounding box center [671, 495] width 124 height 32
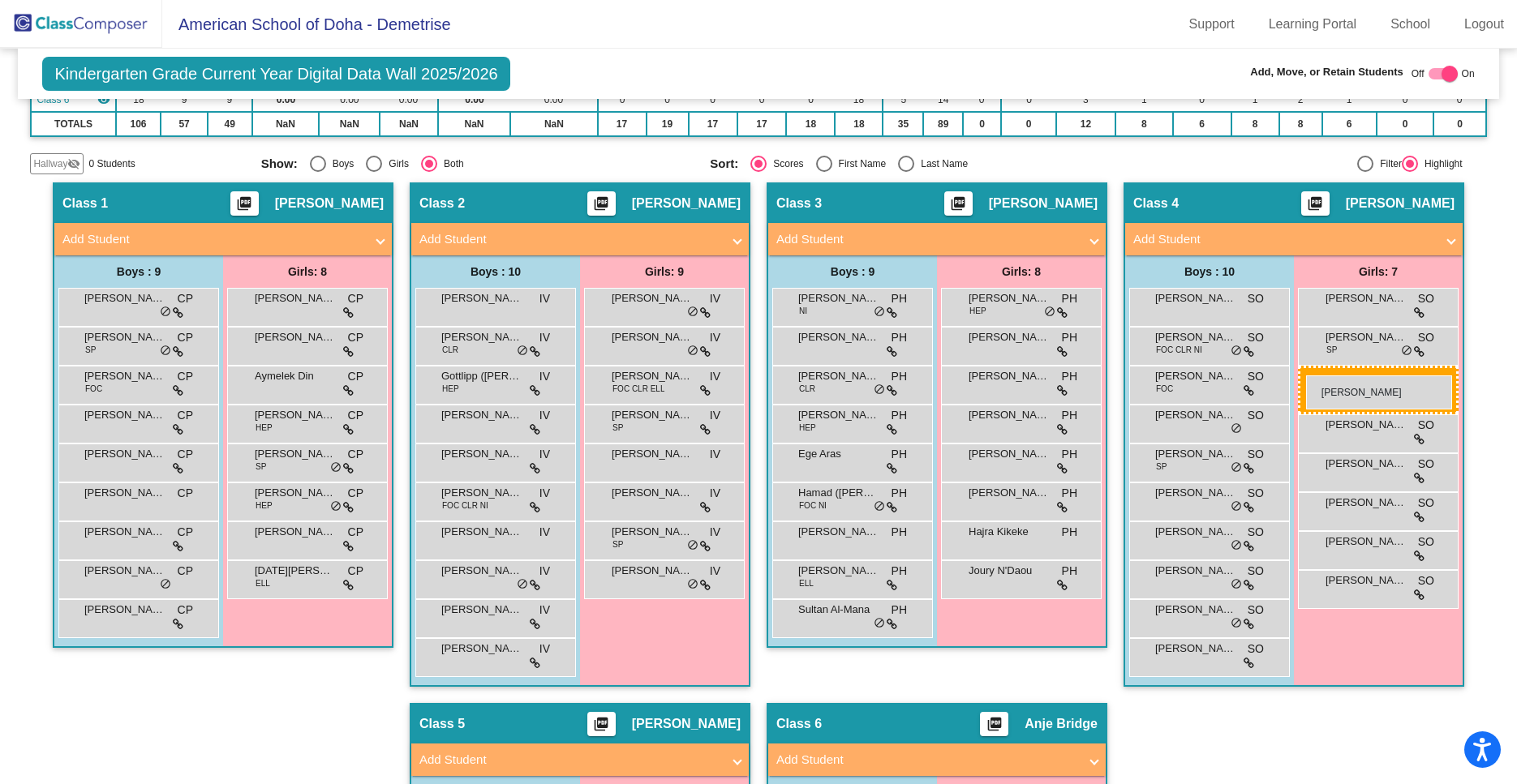
drag, startPoint x: 657, startPoint y: 623, endPoint x: 1306, endPoint y: 375, distance: 694.8
click at [1306, 375] on body "Accessibility Screen-Reader Guide, Feedback, and Issue Reporting | New window A…" at bounding box center [758, 392] width 1517 height 784
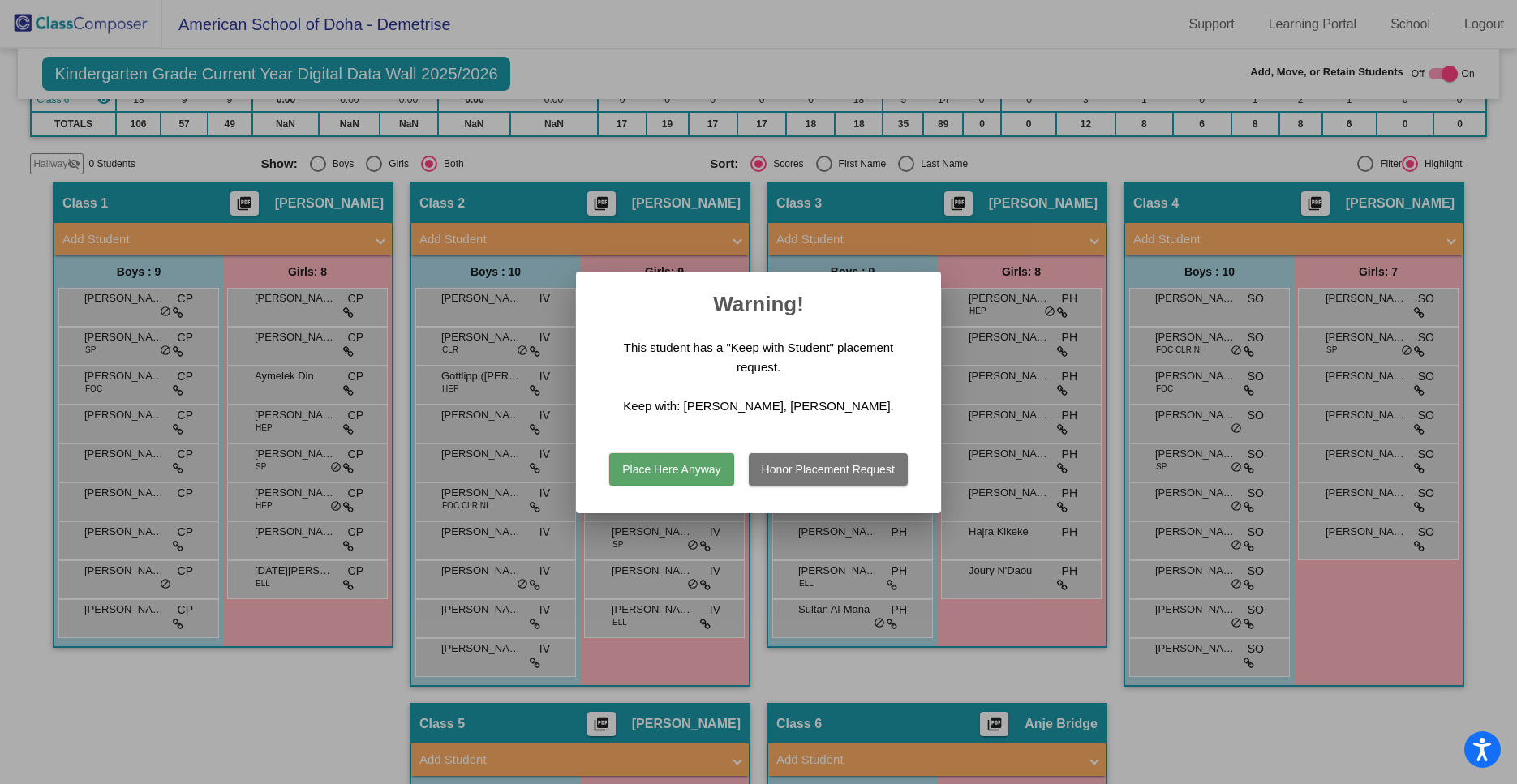
click at [692, 468] on button "Place Here Anyway" at bounding box center [671, 469] width 124 height 32
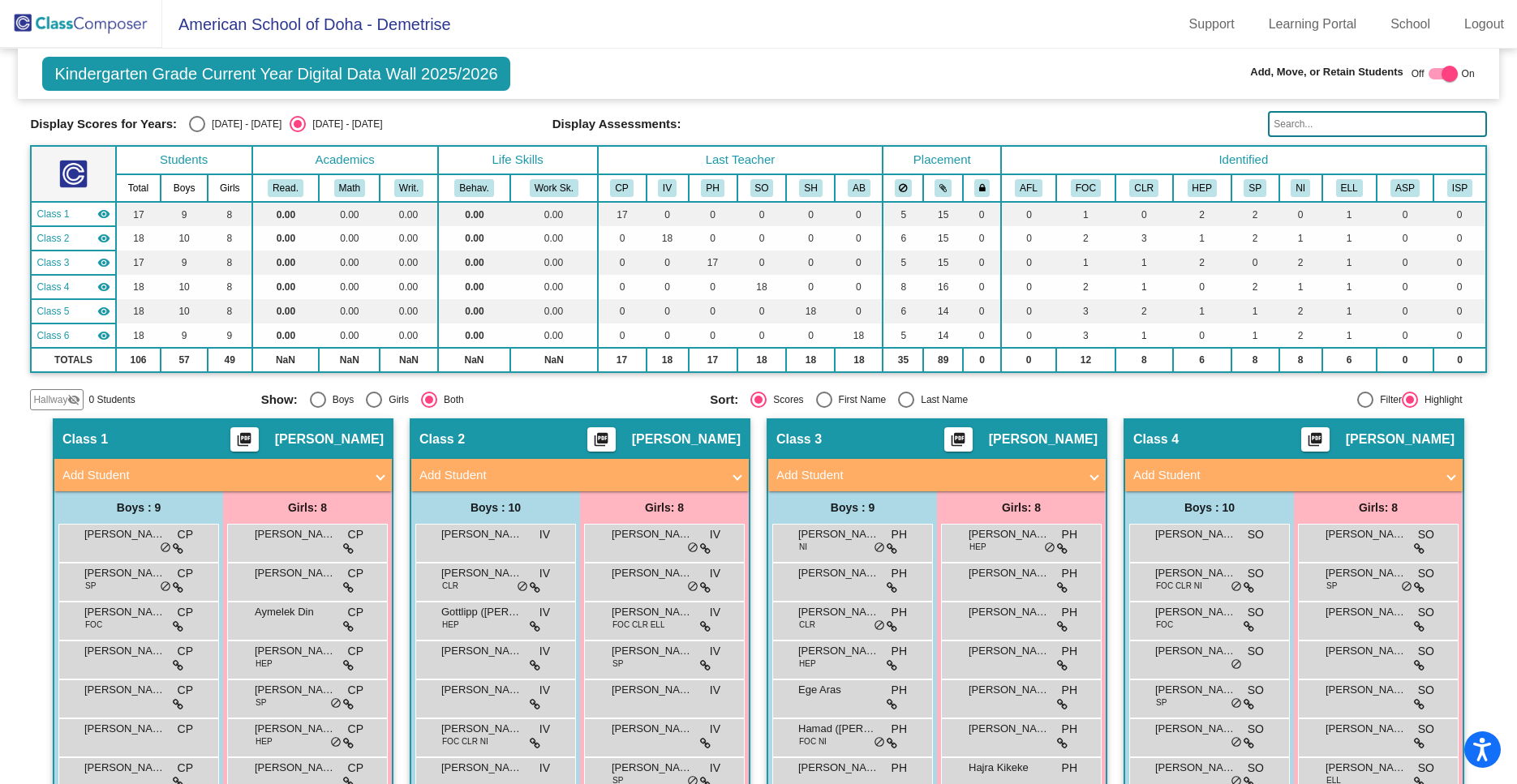
scroll to position [0, 0]
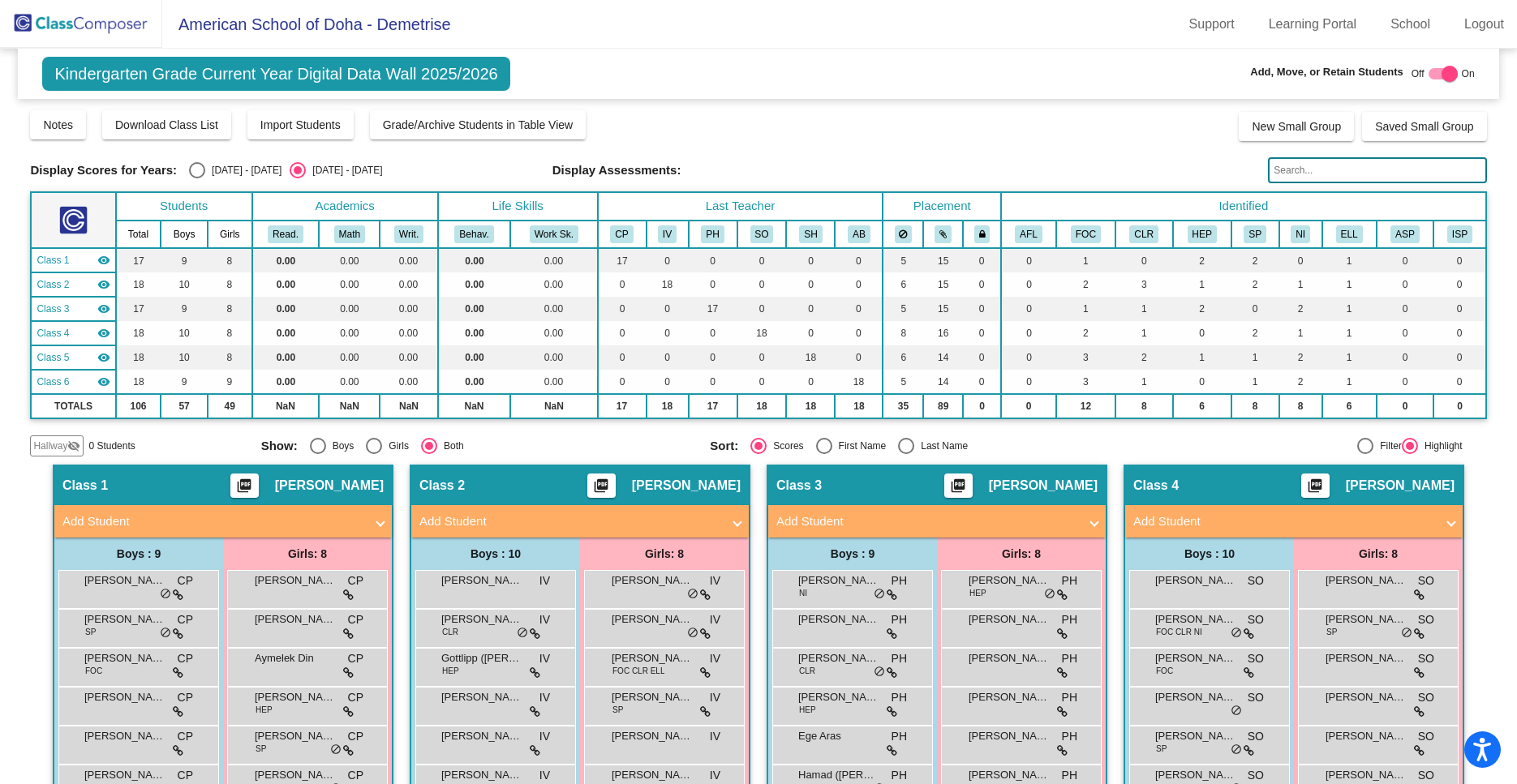
click at [139, 22] on img at bounding box center [81, 23] width 162 height 48
